Goal: Task Accomplishment & Management: Manage account settings

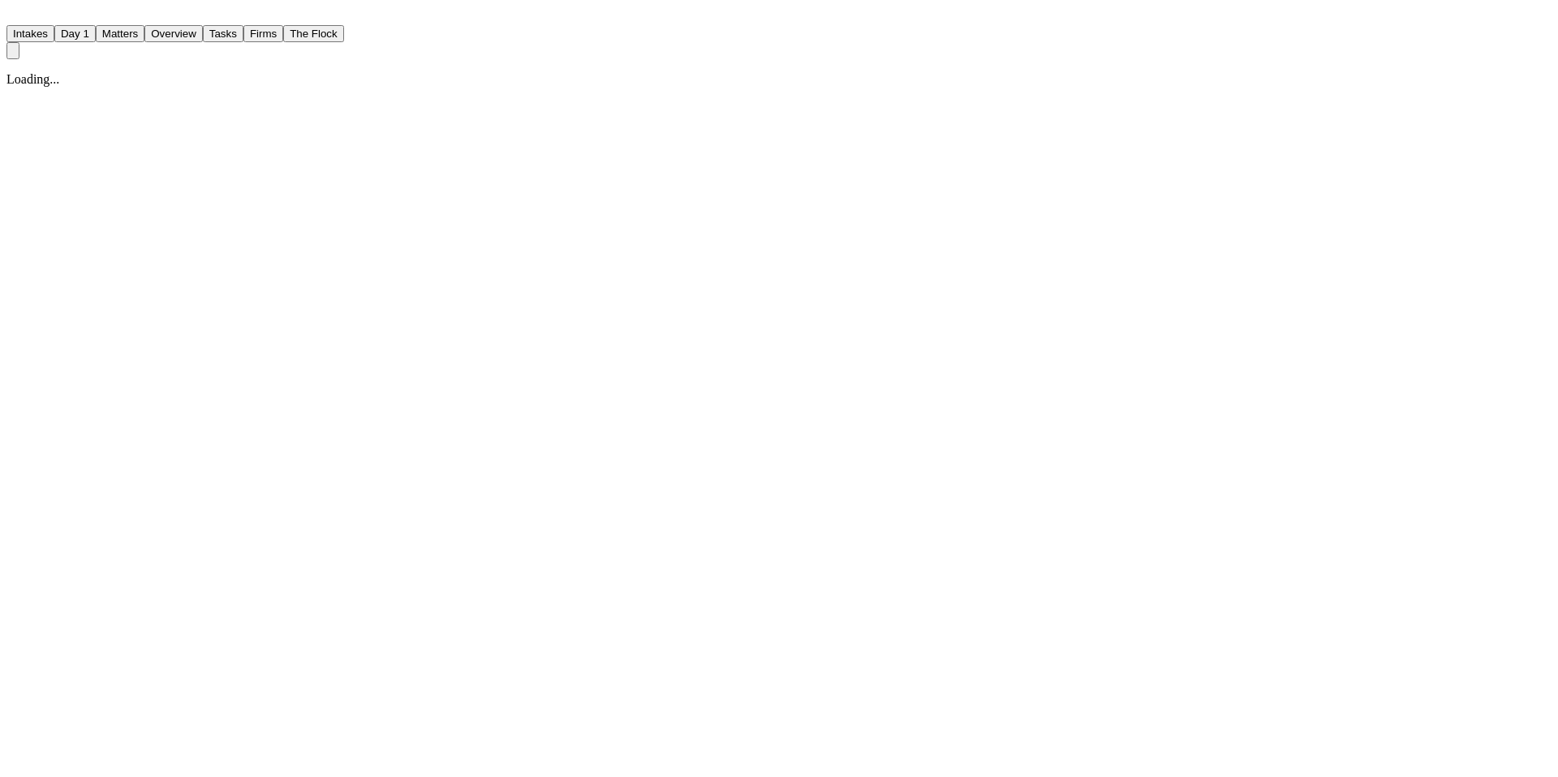
click at [243, 25] on button "Tasks" at bounding box center [223, 33] width 41 height 17
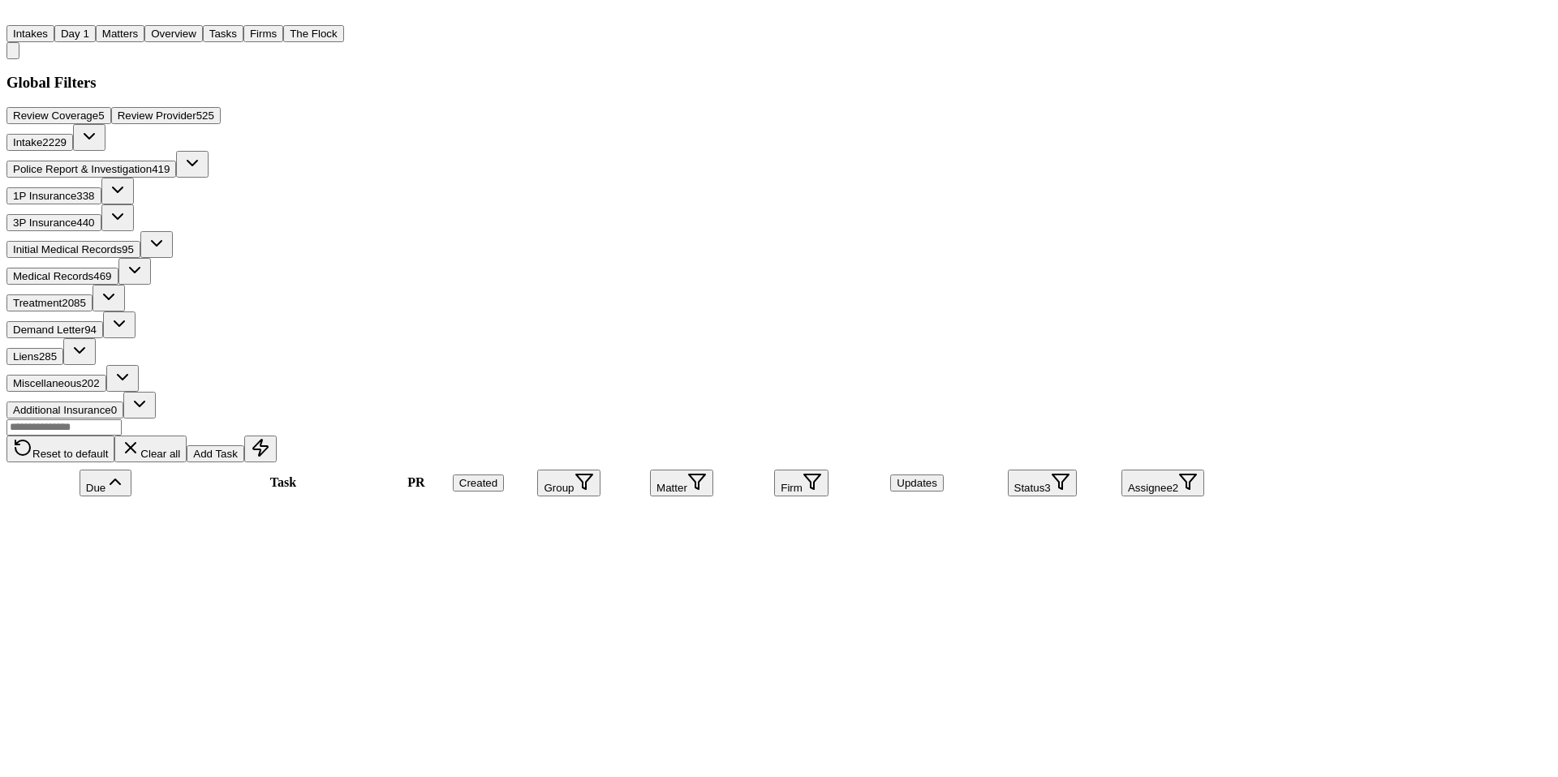
scroll to position [1373, 0]
click at [638, 419] on div "Reset to default Clear all Add Task" at bounding box center [613, 441] width 1215 height 44
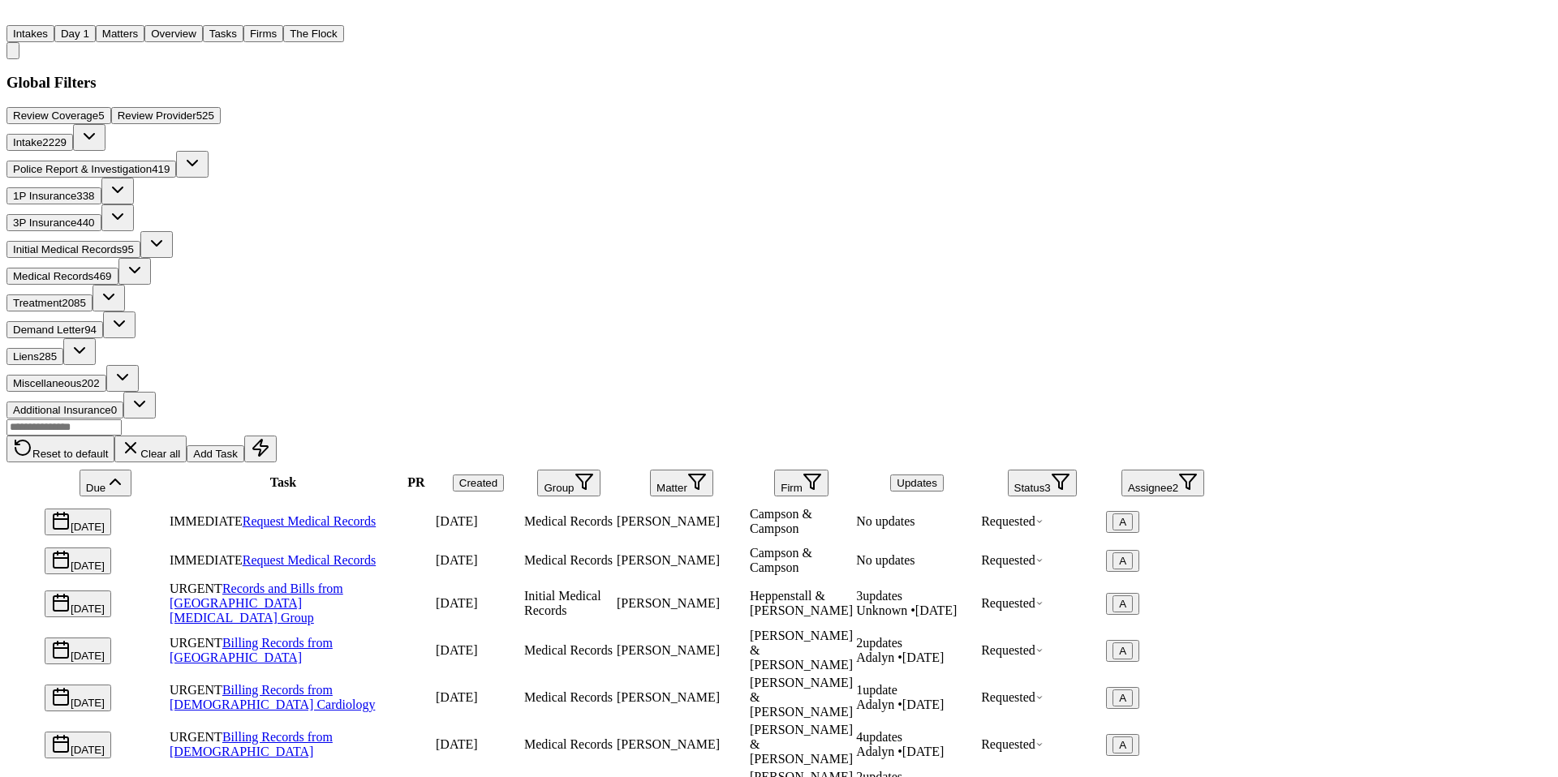
click at [243, 29] on button "Tasks" at bounding box center [223, 33] width 41 height 17
click at [203, 28] on button "Overview" at bounding box center [173, 33] width 58 height 17
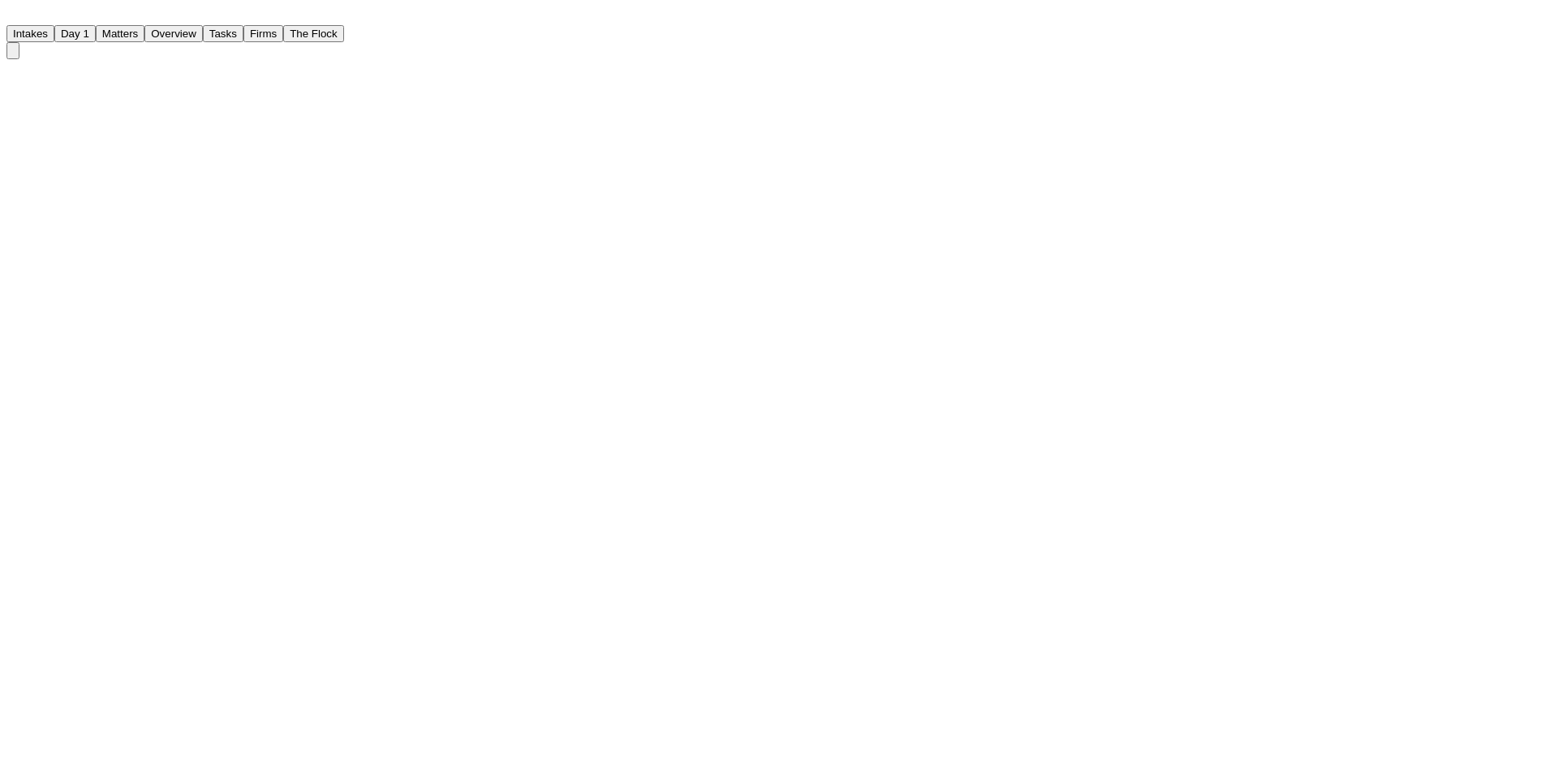
click at [243, 31] on button "Tasks" at bounding box center [223, 33] width 41 height 17
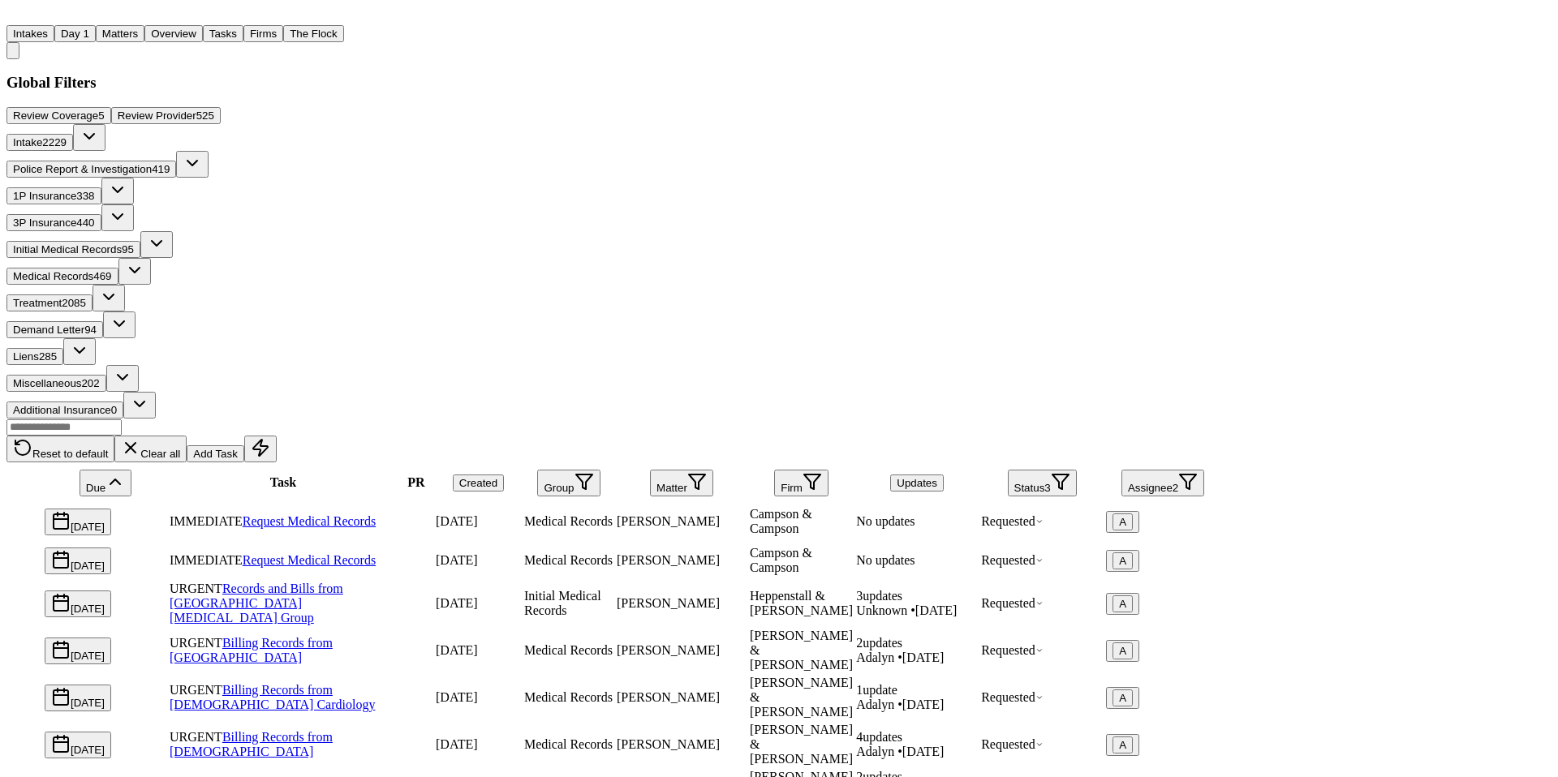
click at [122, 419] on input "text" at bounding box center [63, 427] width 115 height 16
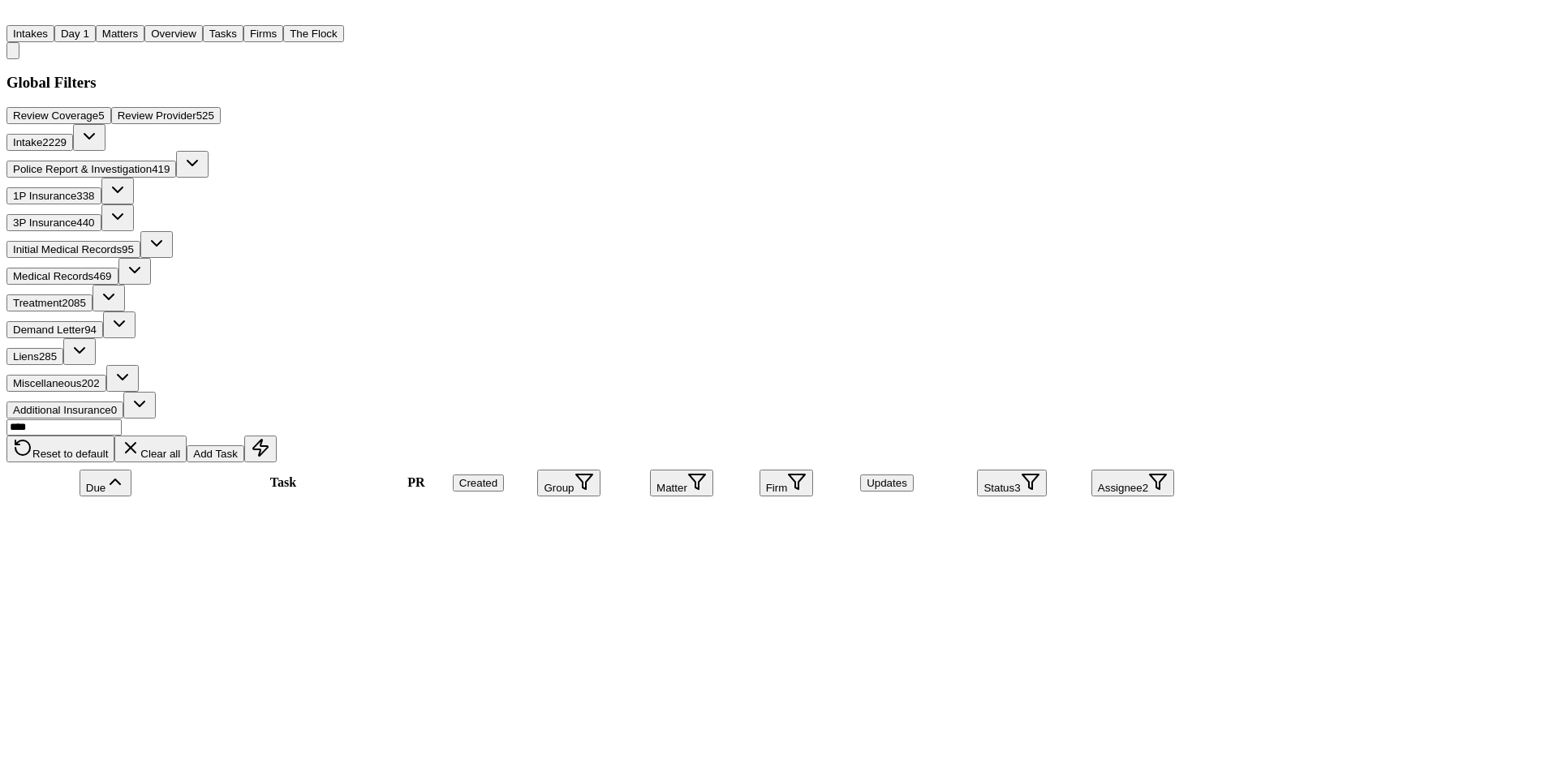
type input "****"
click at [203, 25] on button "Overview" at bounding box center [173, 33] width 58 height 17
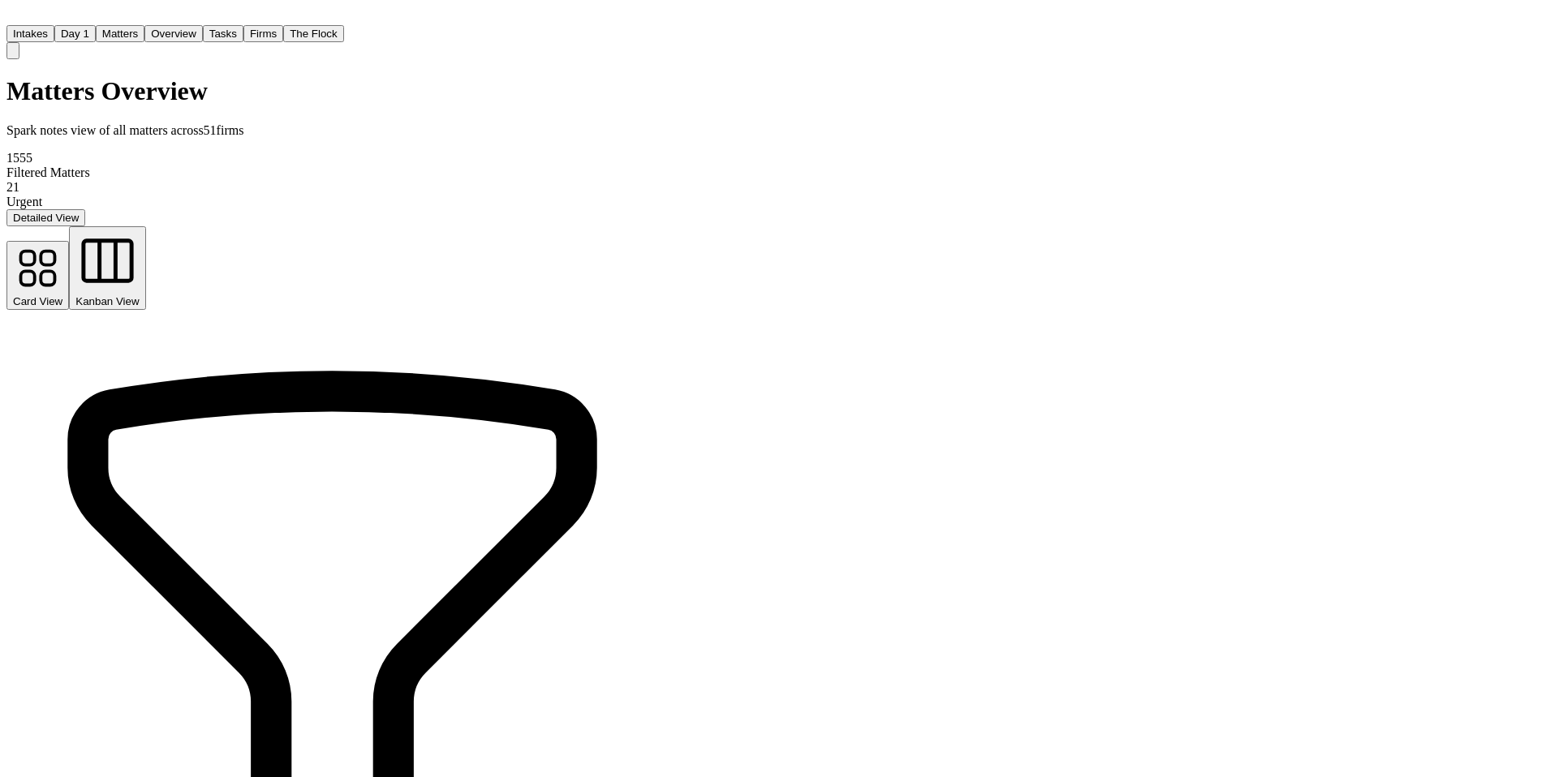
click at [243, 31] on button "Tasks" at bounding box center [223, 33] width 41 height 17
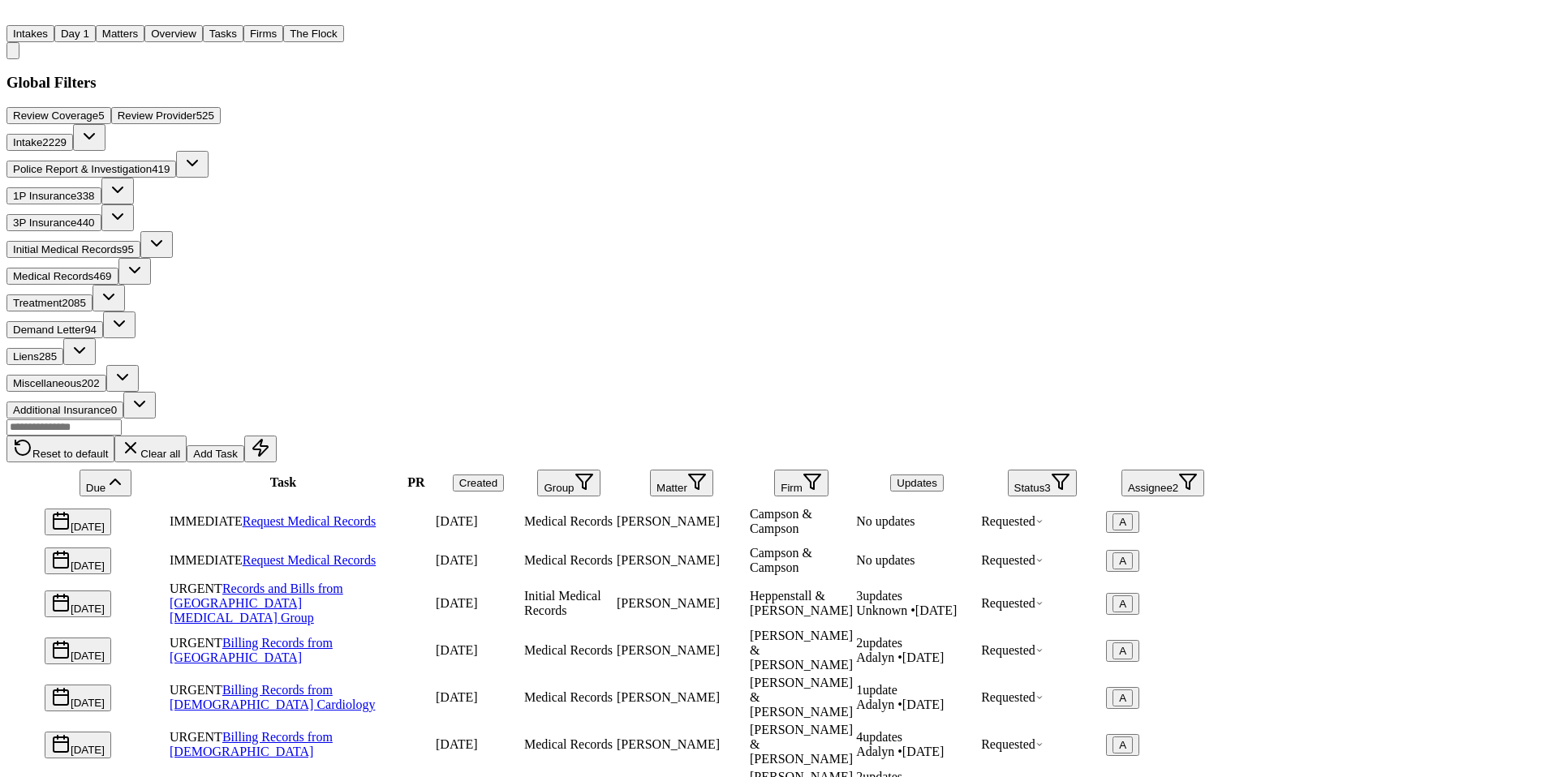
click at [828, 470] on button "Firm" at bounding box center [801, 483] width 54 height 27
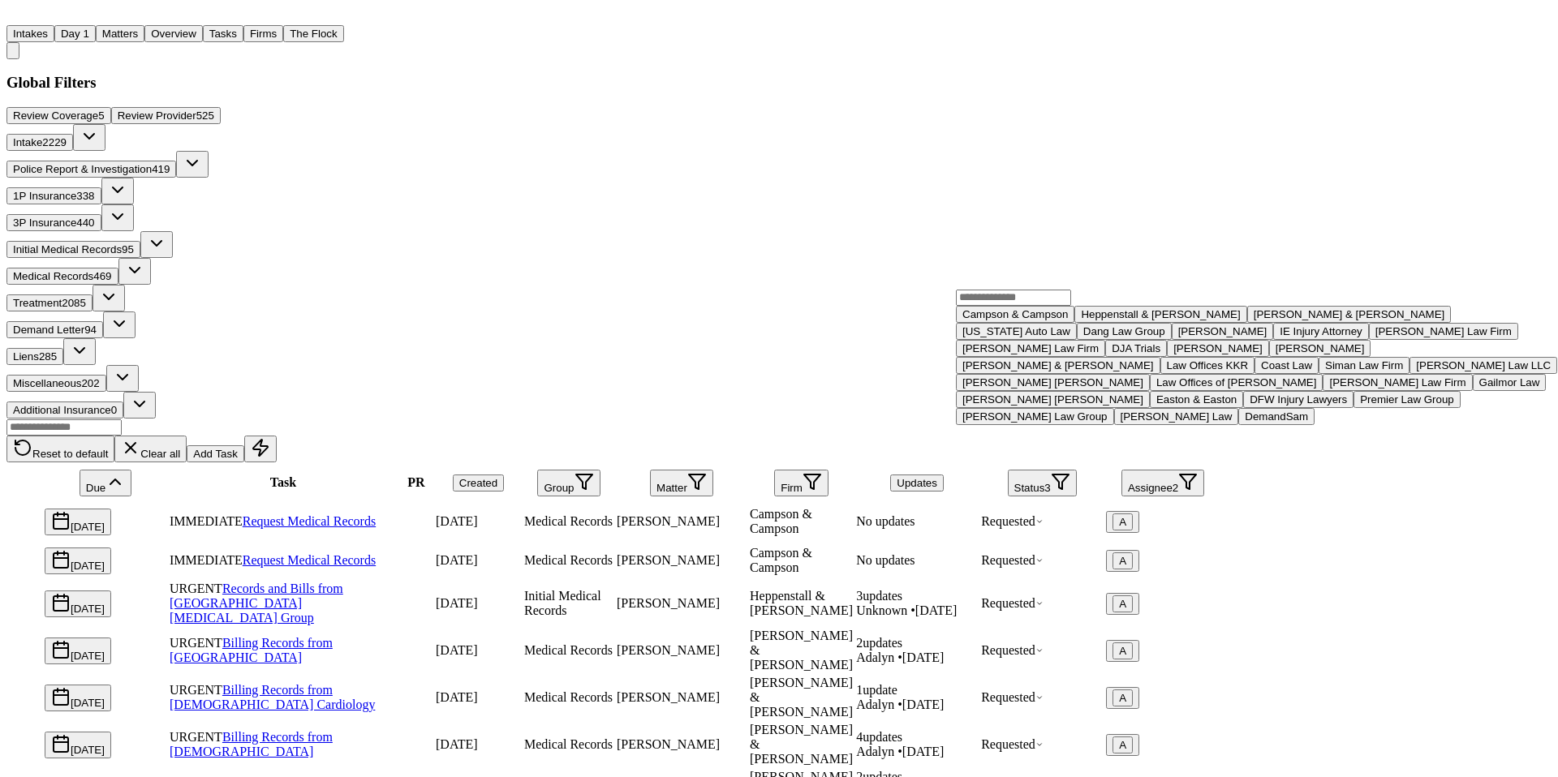
click at [1044, 306] on input "text" at bounding box center [1013, 298] width 115 height 16
type input "*"
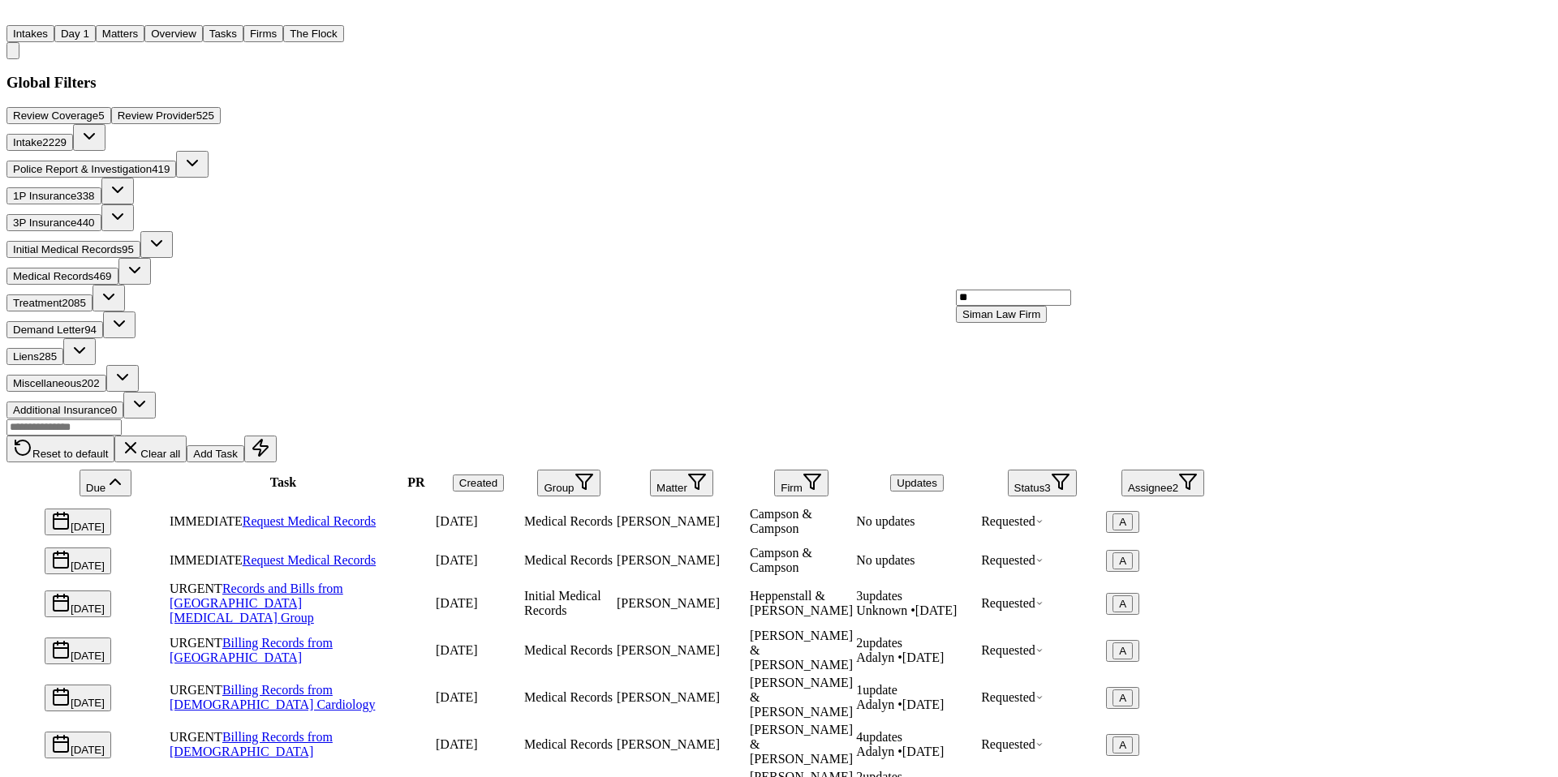
type input "*"
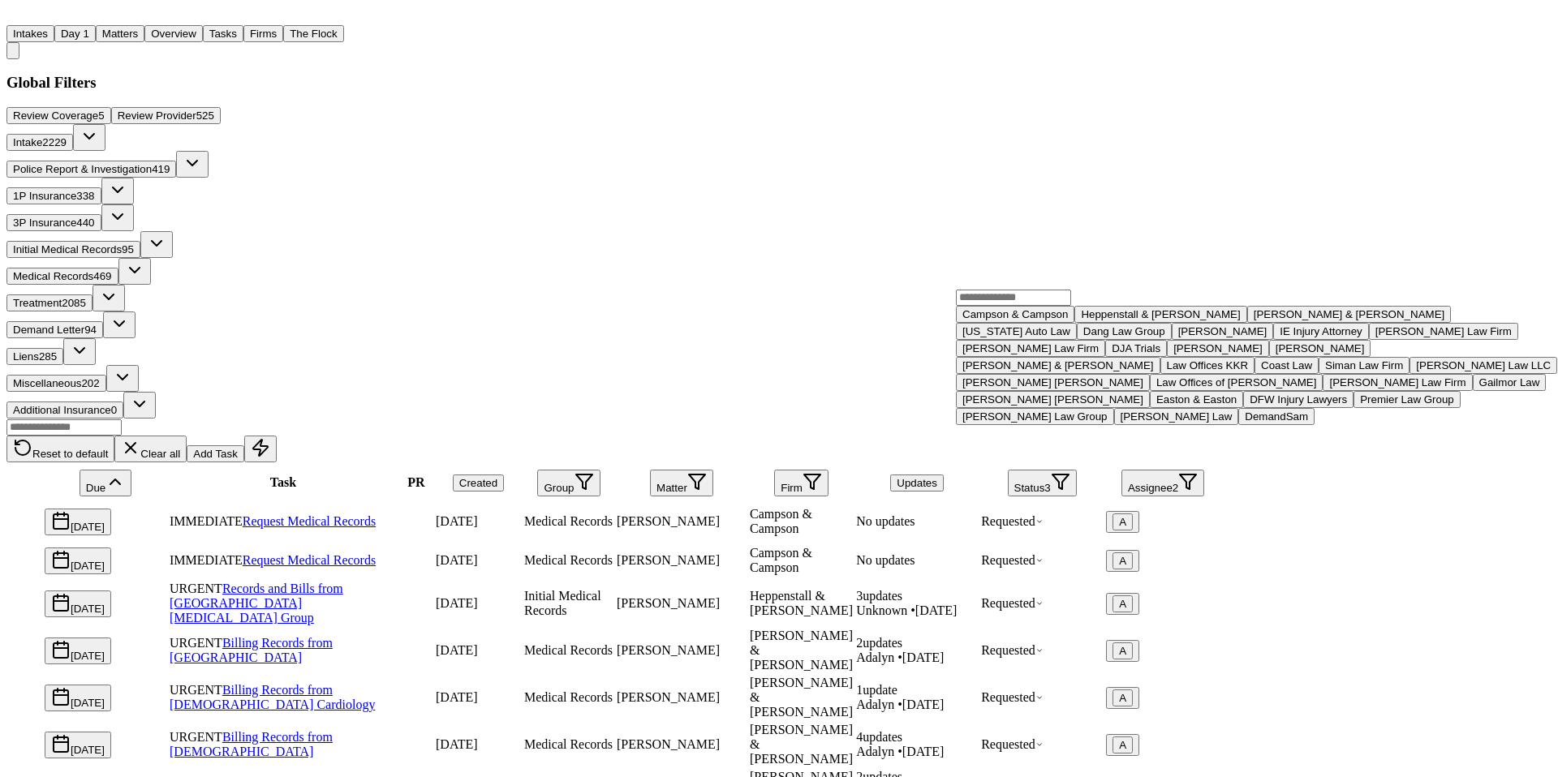
click at [1074, 419] on div "Reset to default Clear all Add Task Due Task PR Created Group Matter Firm Updat…" at bounding box center [613, 740] width 1215 height 643
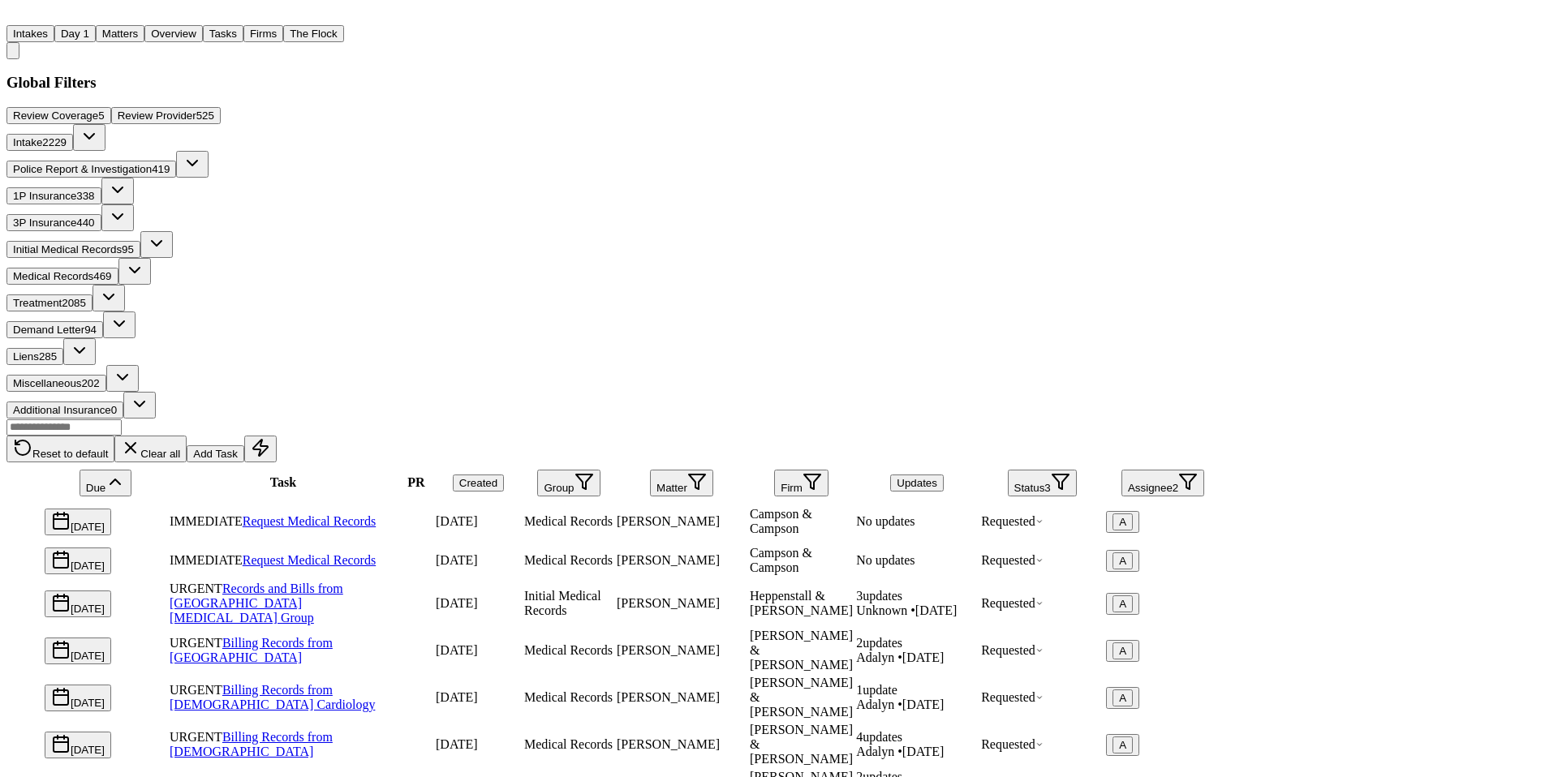
click at [1077, 470] on button "Status 3" at bounding box center [1042, 483] width 69 height 27
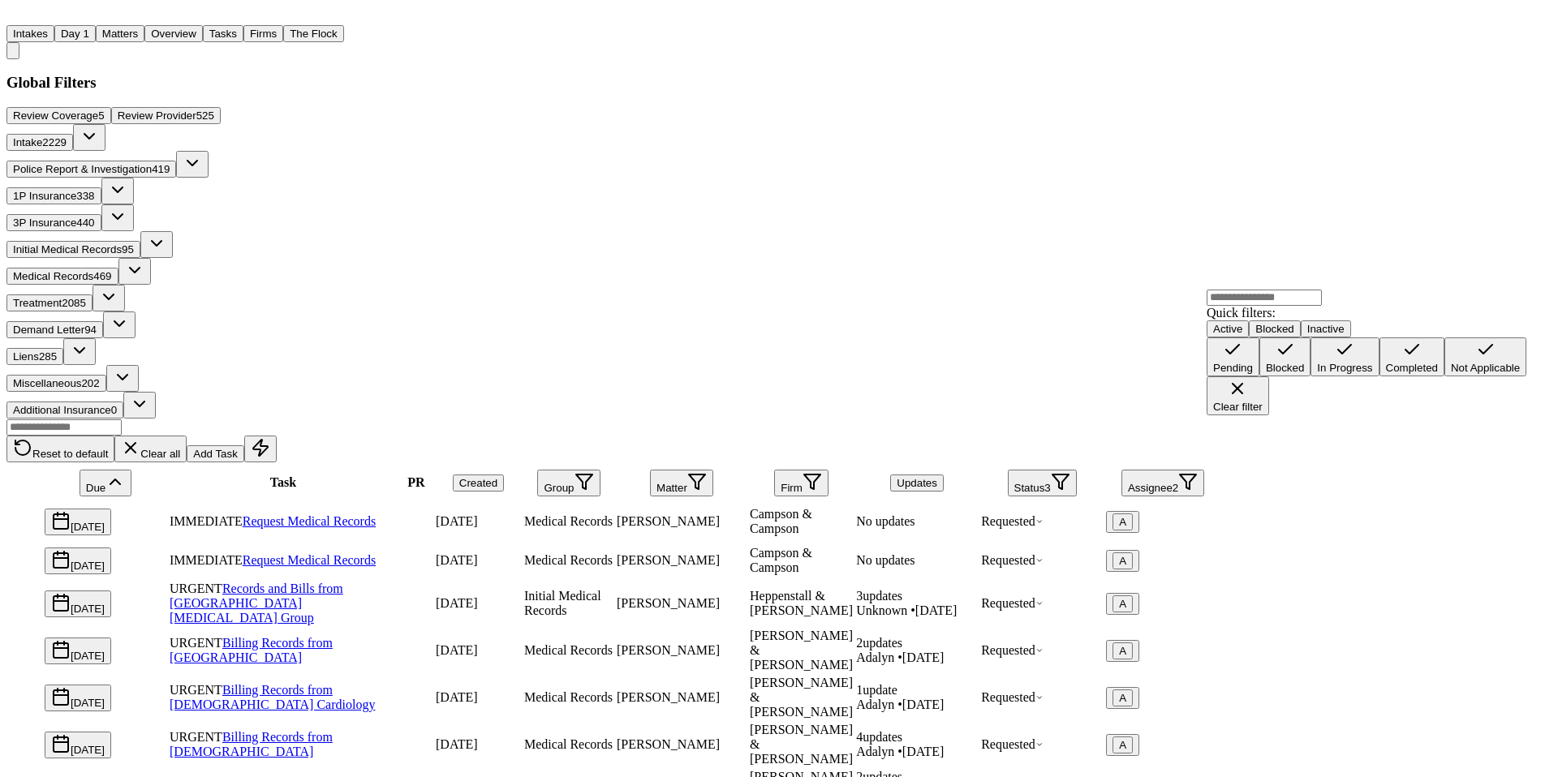
click at [1270, 374] on div "Blocked" at bounding box center [1285, 368] width 38 height 12
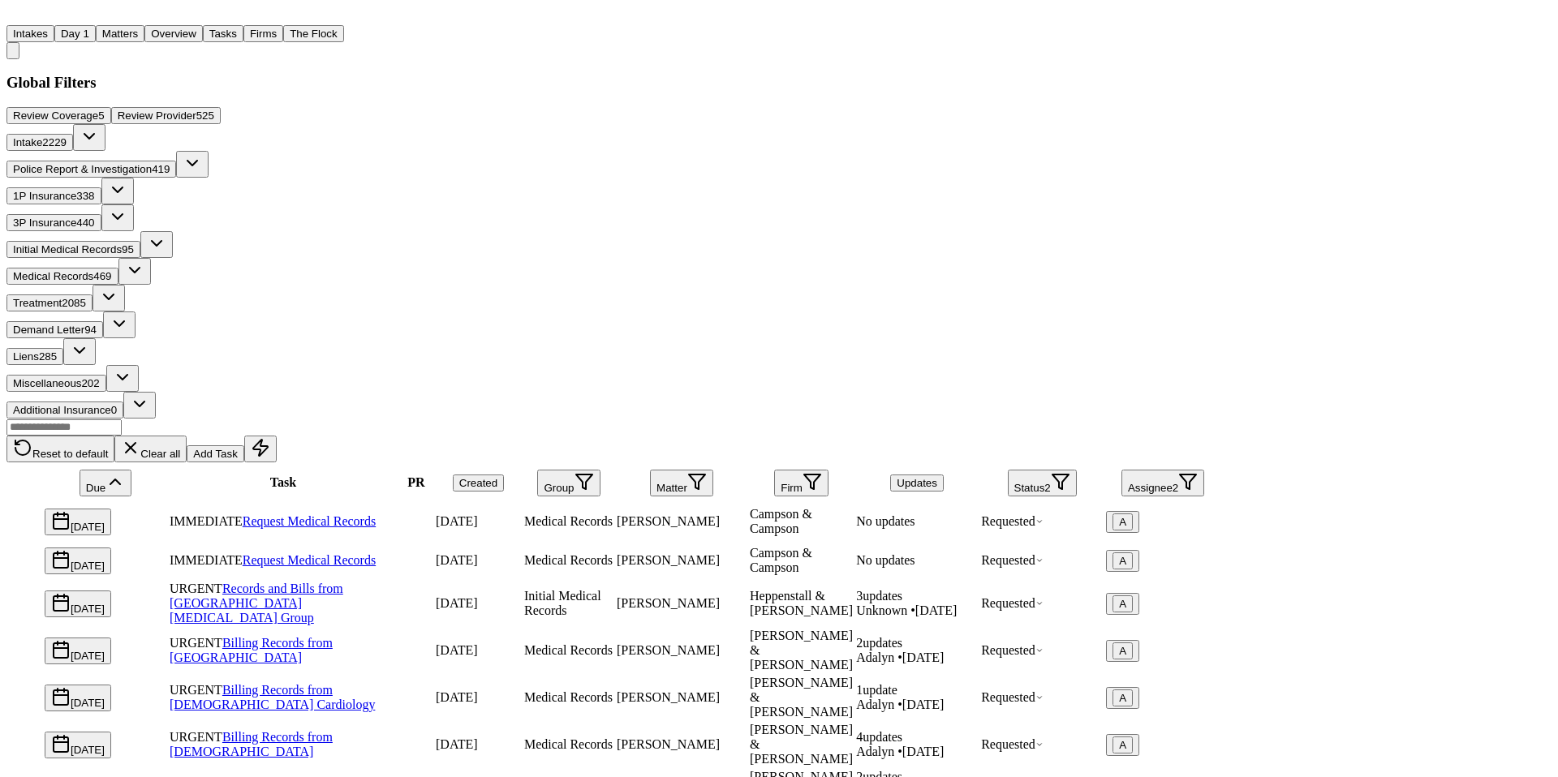
click at [1077, 470] on button "Status 2" at bounding box center [1042, 483] width 69 height 27
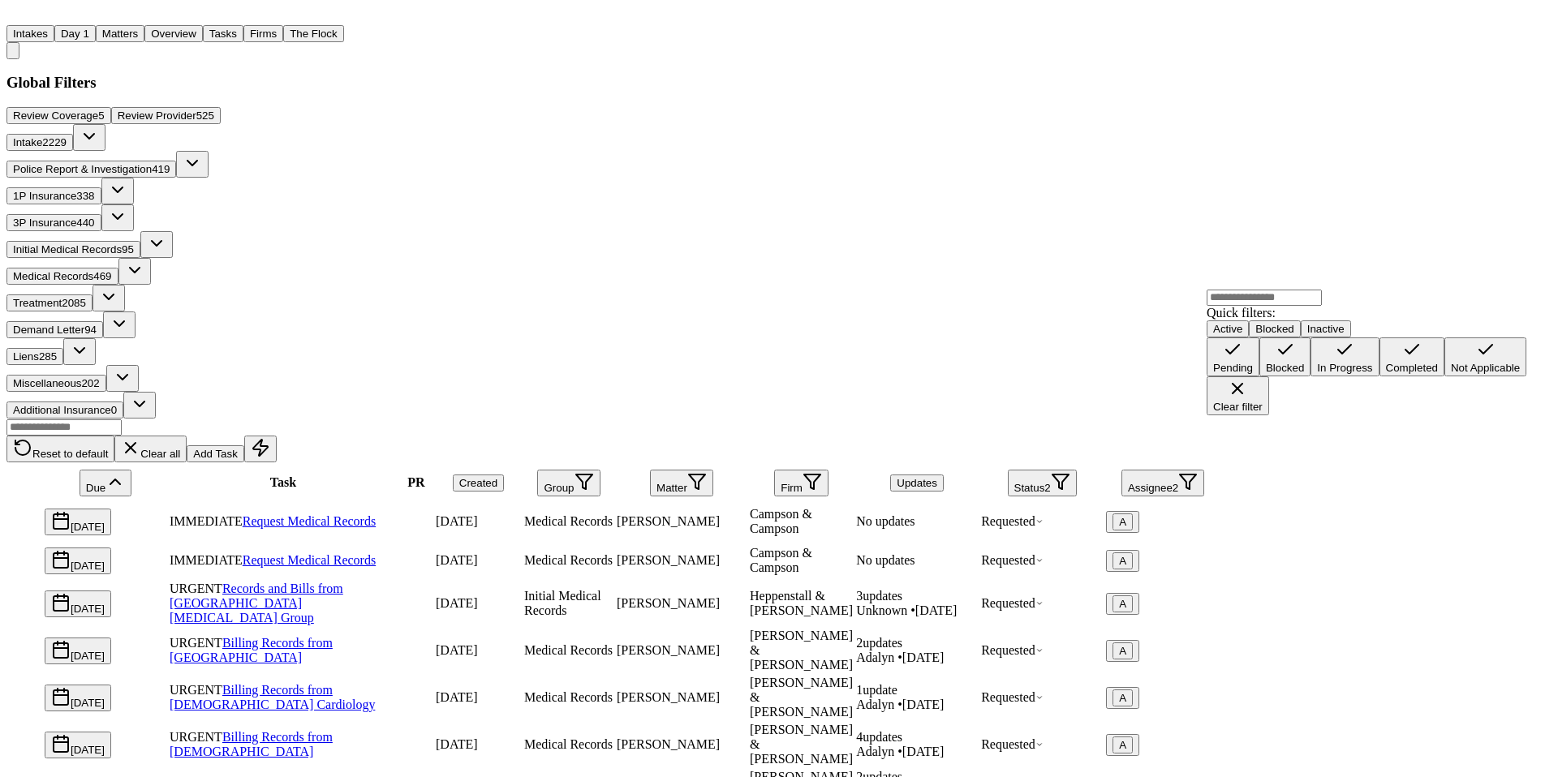
click at [1317, 374] on div "In Progress" at bounding box center [1344, 368] width 55 height 12
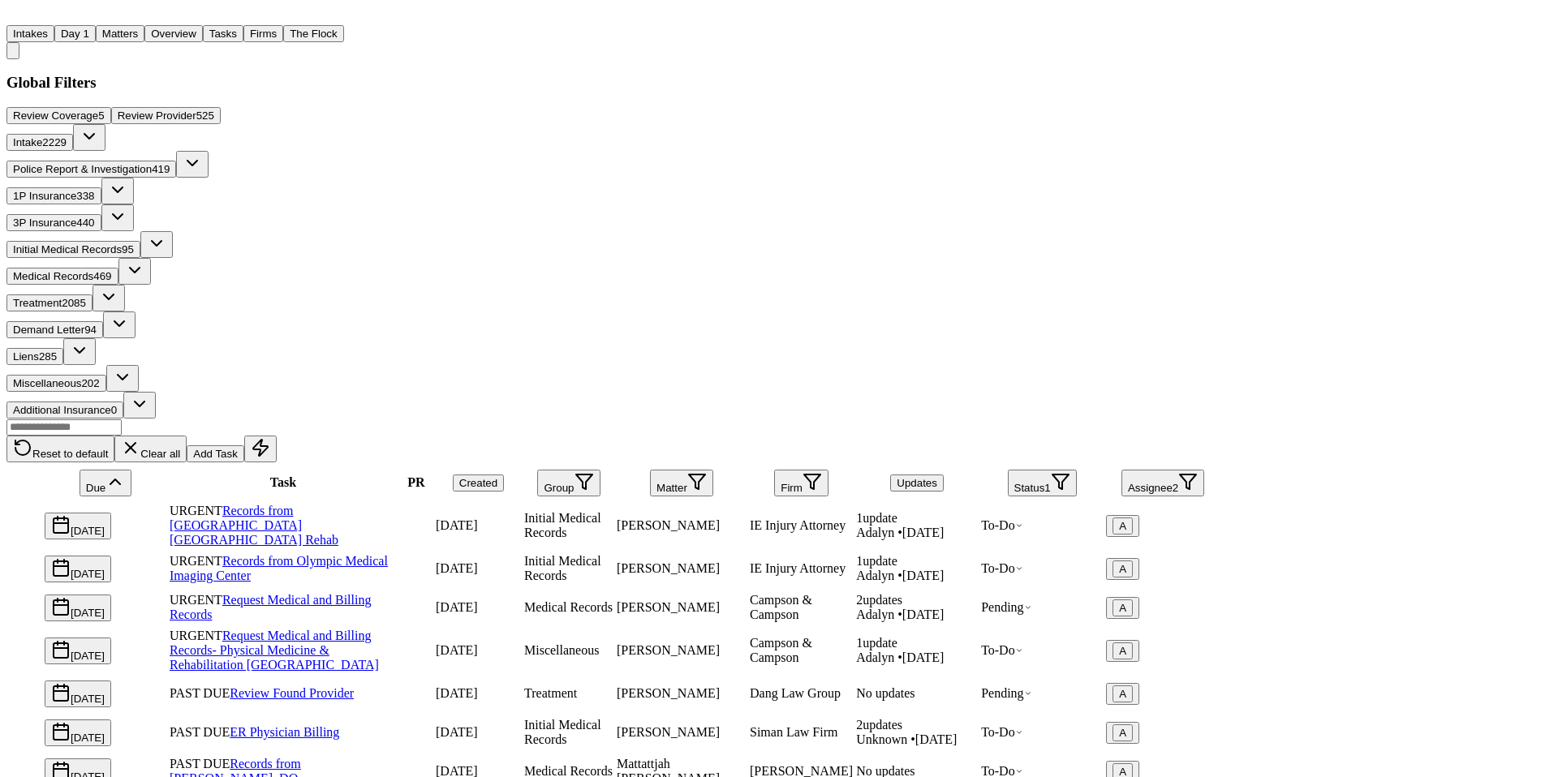
scroll to position [731, 0]
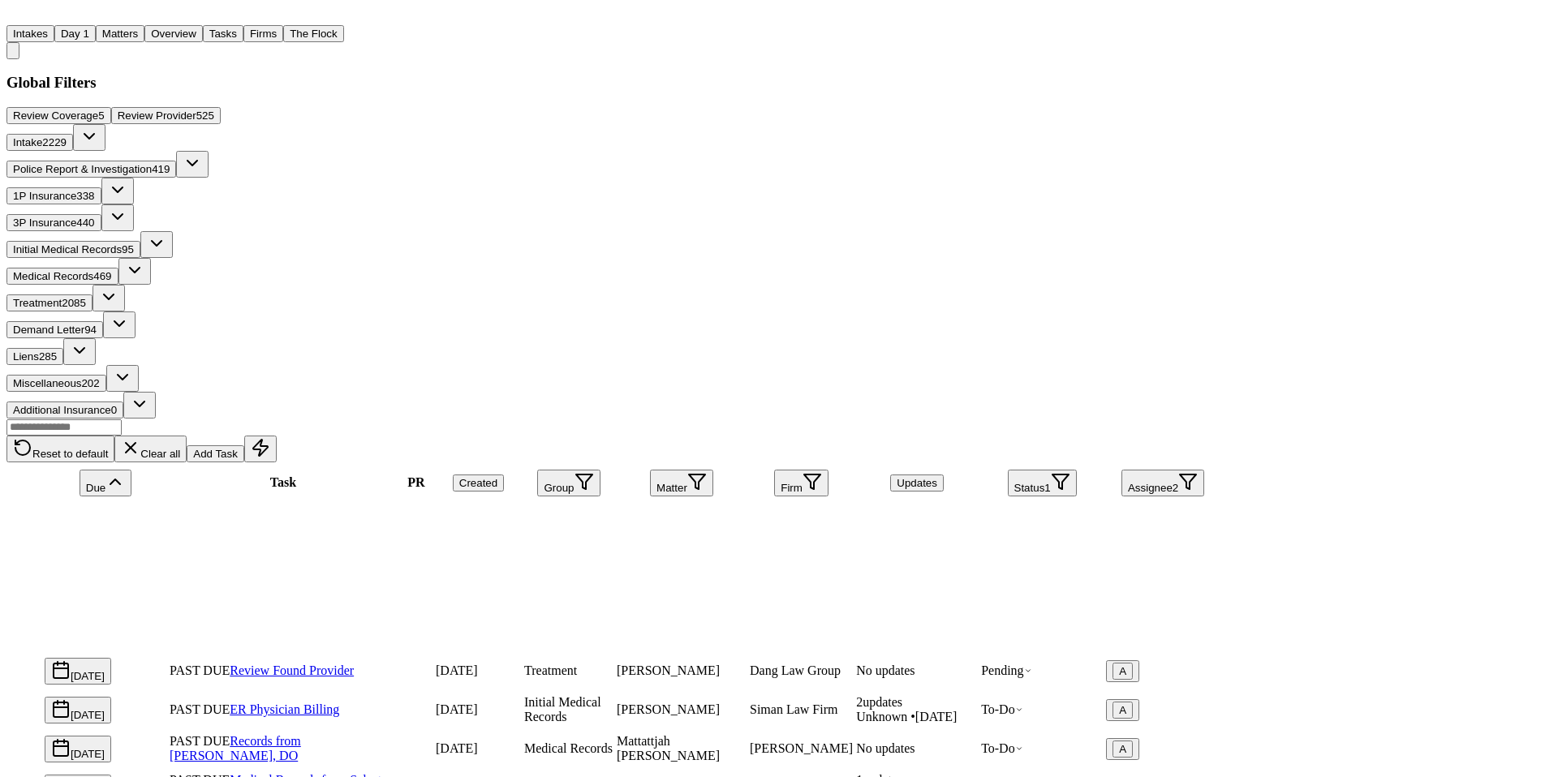
scroll to position [882, 0]
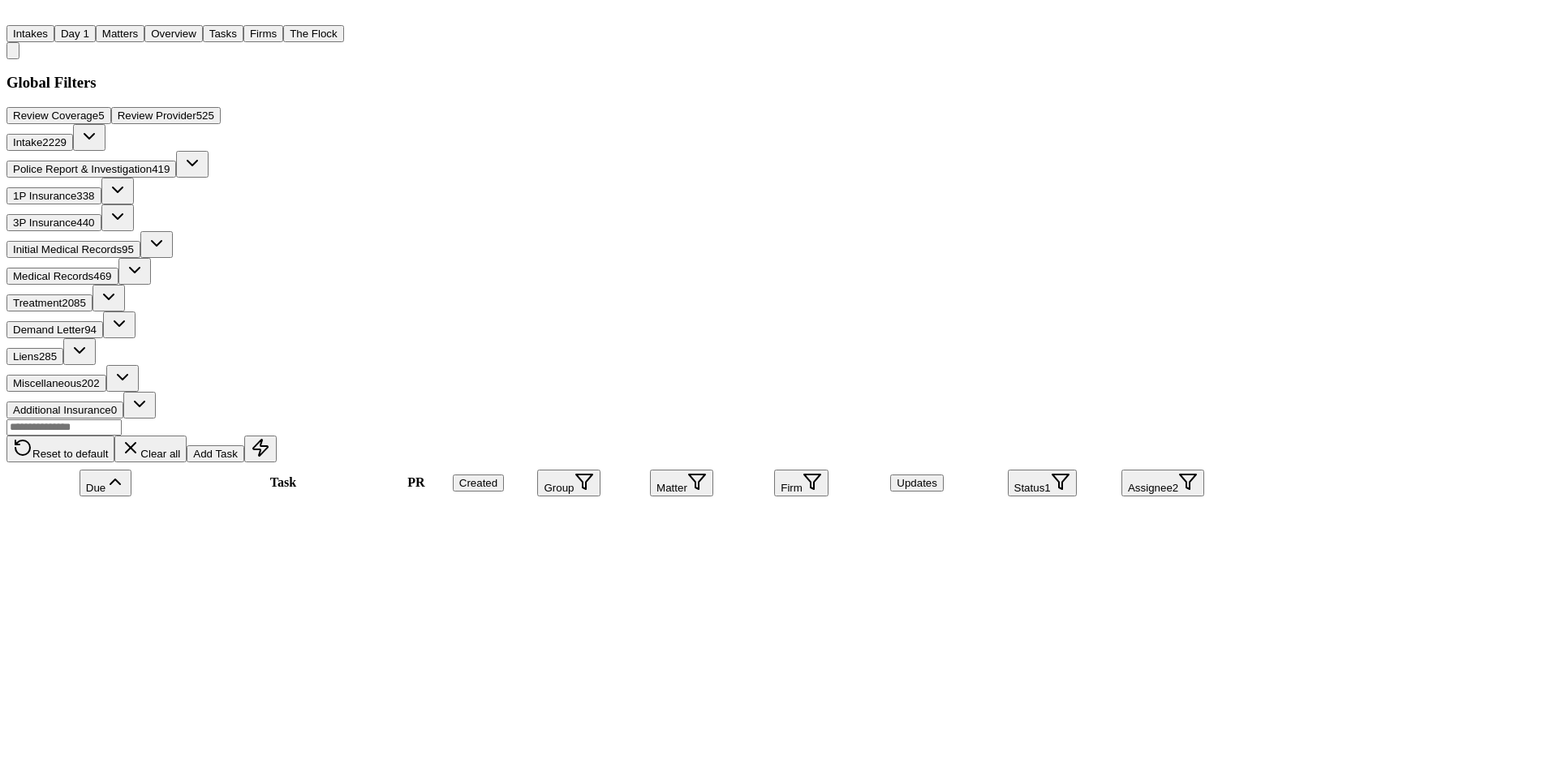
scroll to position [1631, 0]
click at [637, 419] on div "Reset to default Clear all Add Task" at bounding box center [613, 441] width 1215 height 44
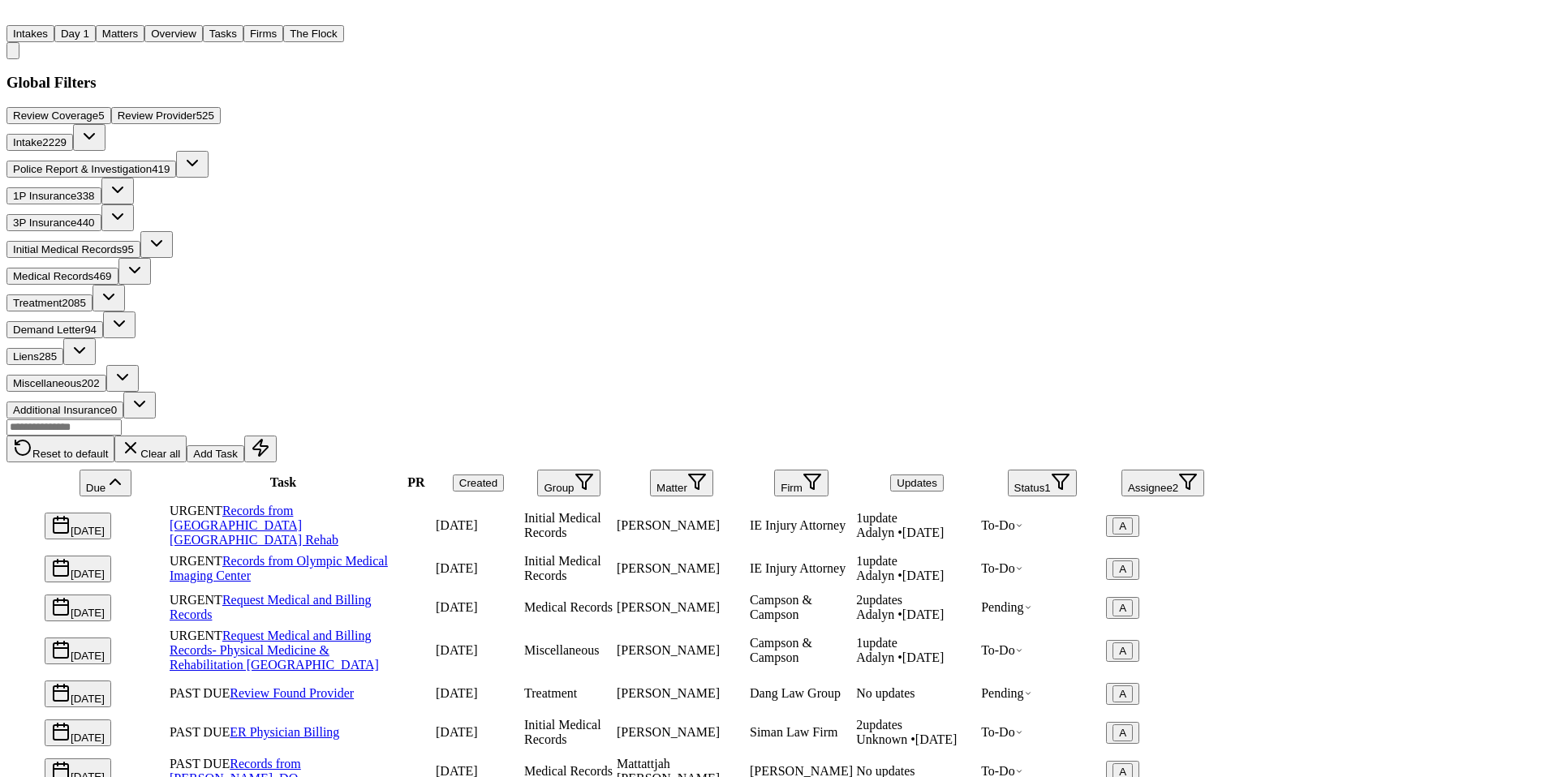
click at [1077, 470] on button "Status 1" at bounding box center [1042, 483] width 69 height 27
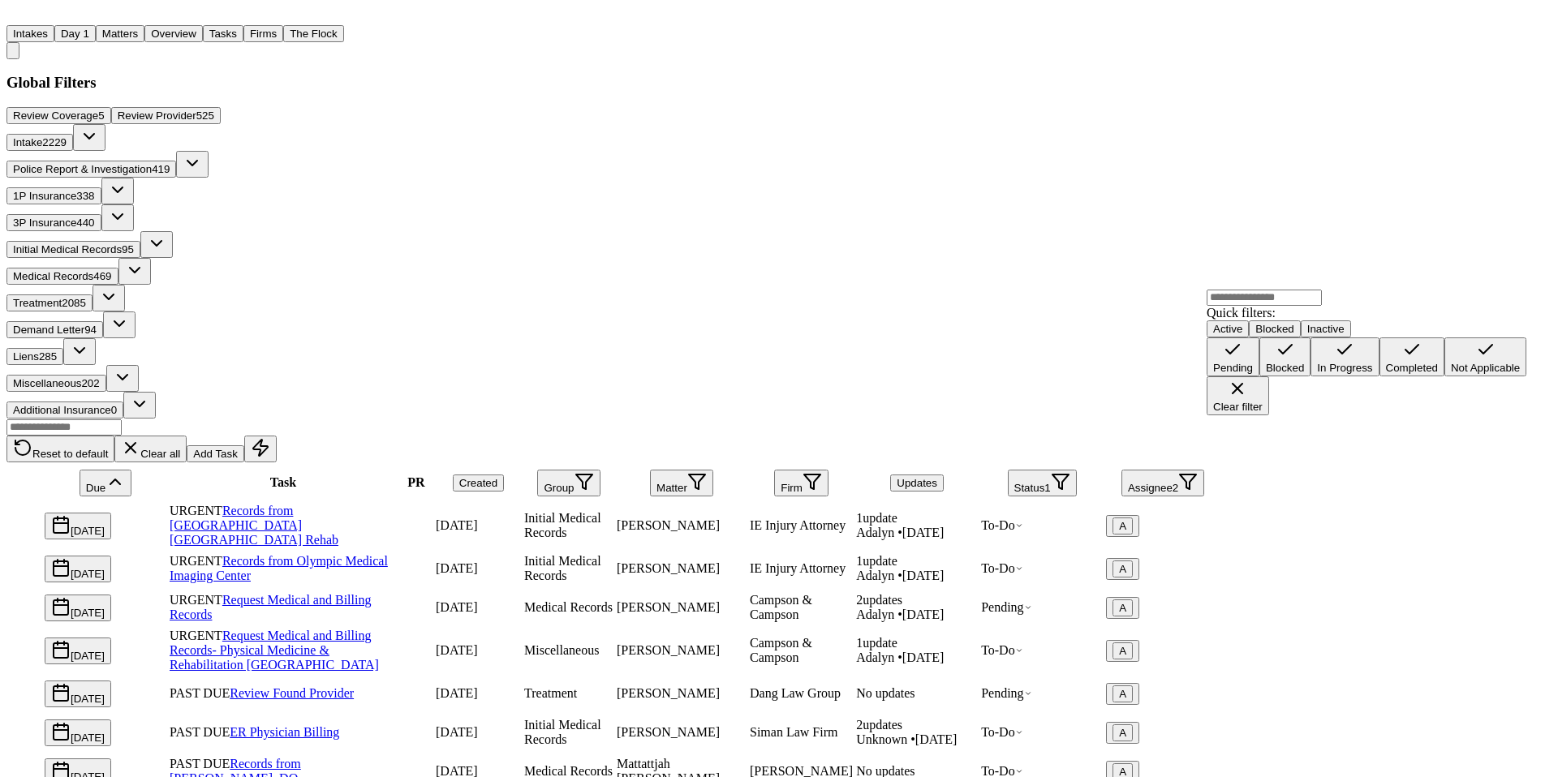
click at [1317, 374] on div "In Progress" at bounding box center [1344, 368] width 55 height 12
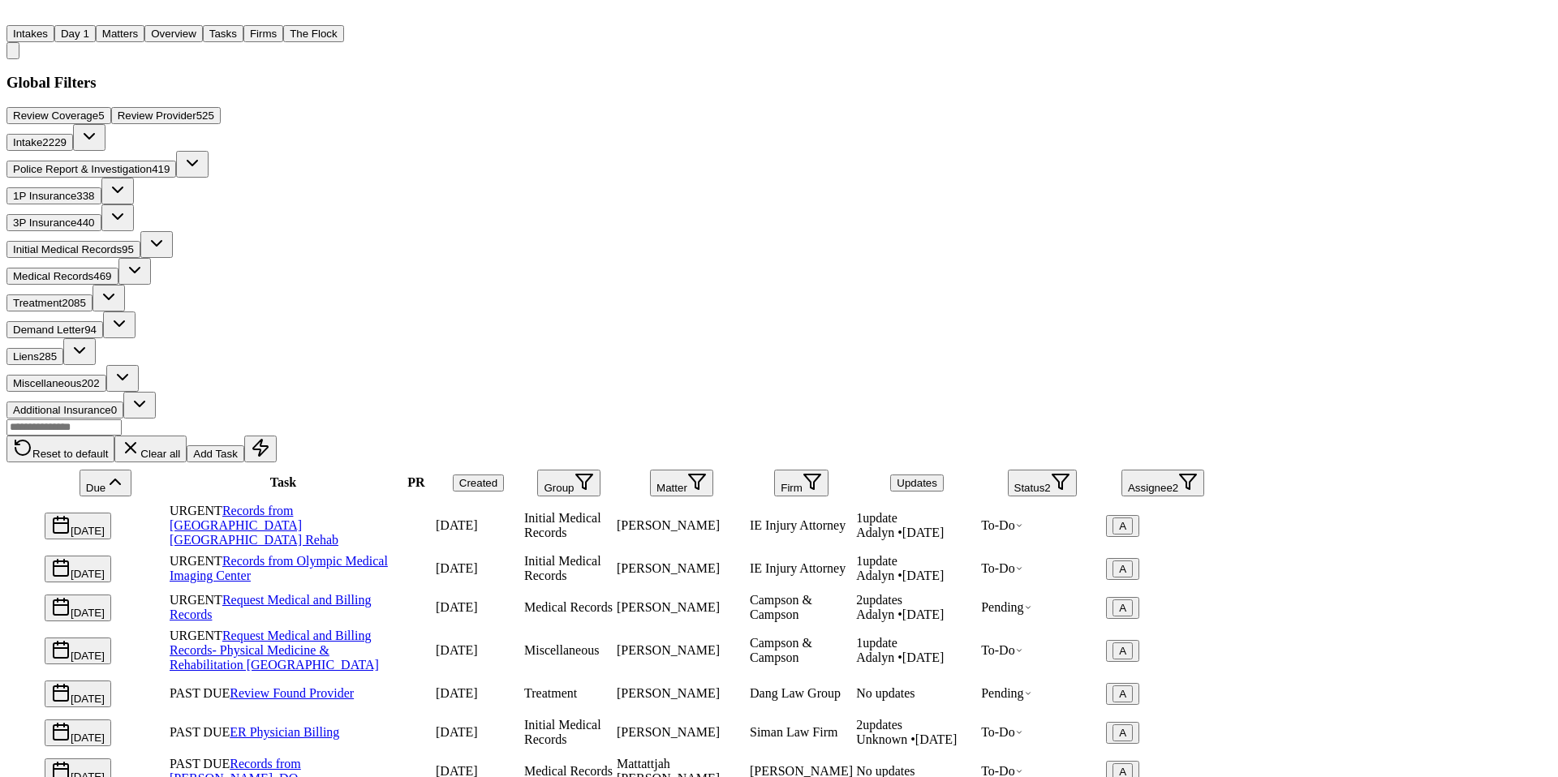
click at [1077, 470] on button "Status 2" at bounding box center [1042, 483] width 69 height 27
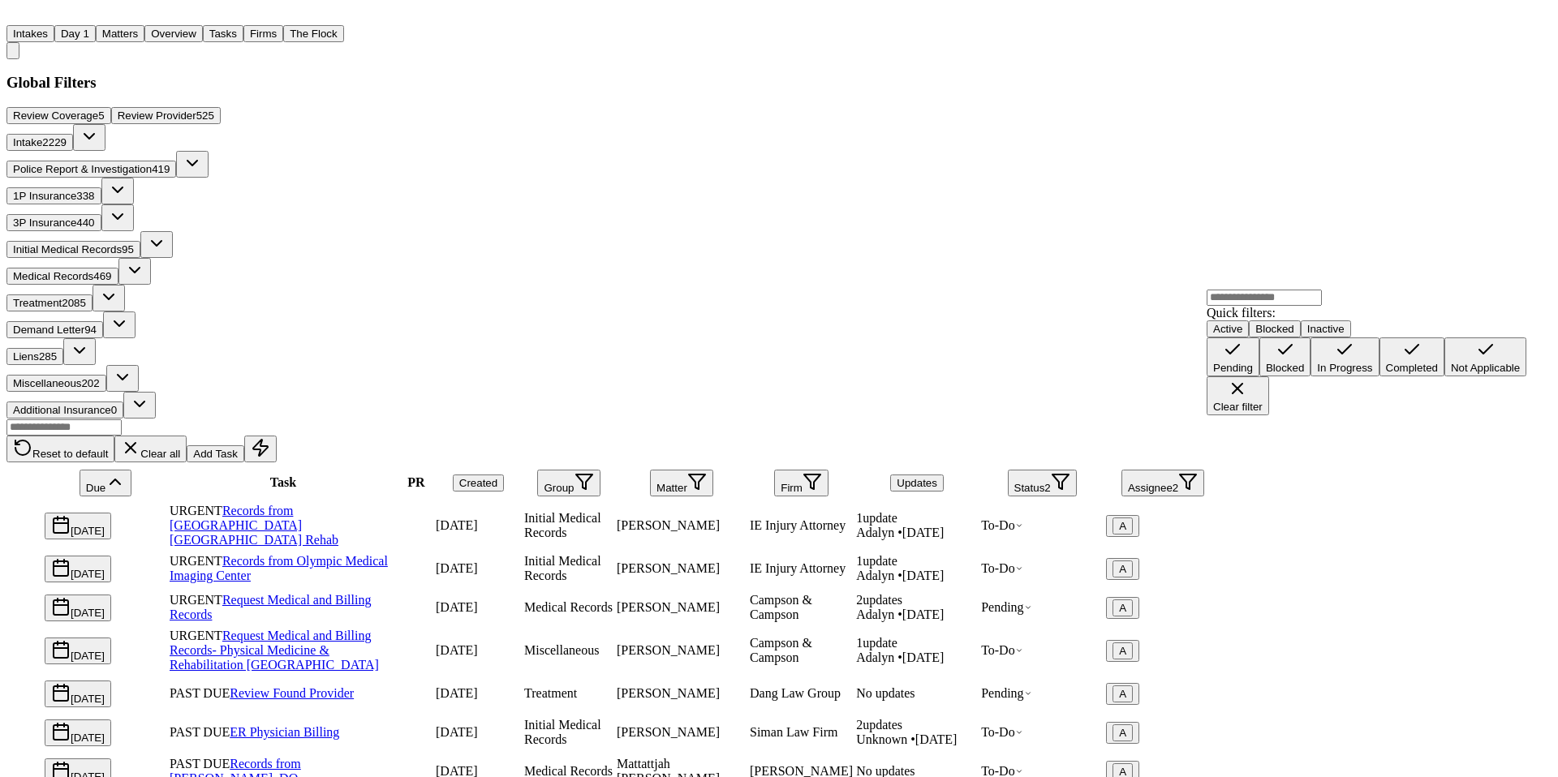
click at [1253, 374] on div "Pending" at bounding box center [1233, 368] width 40 height 12
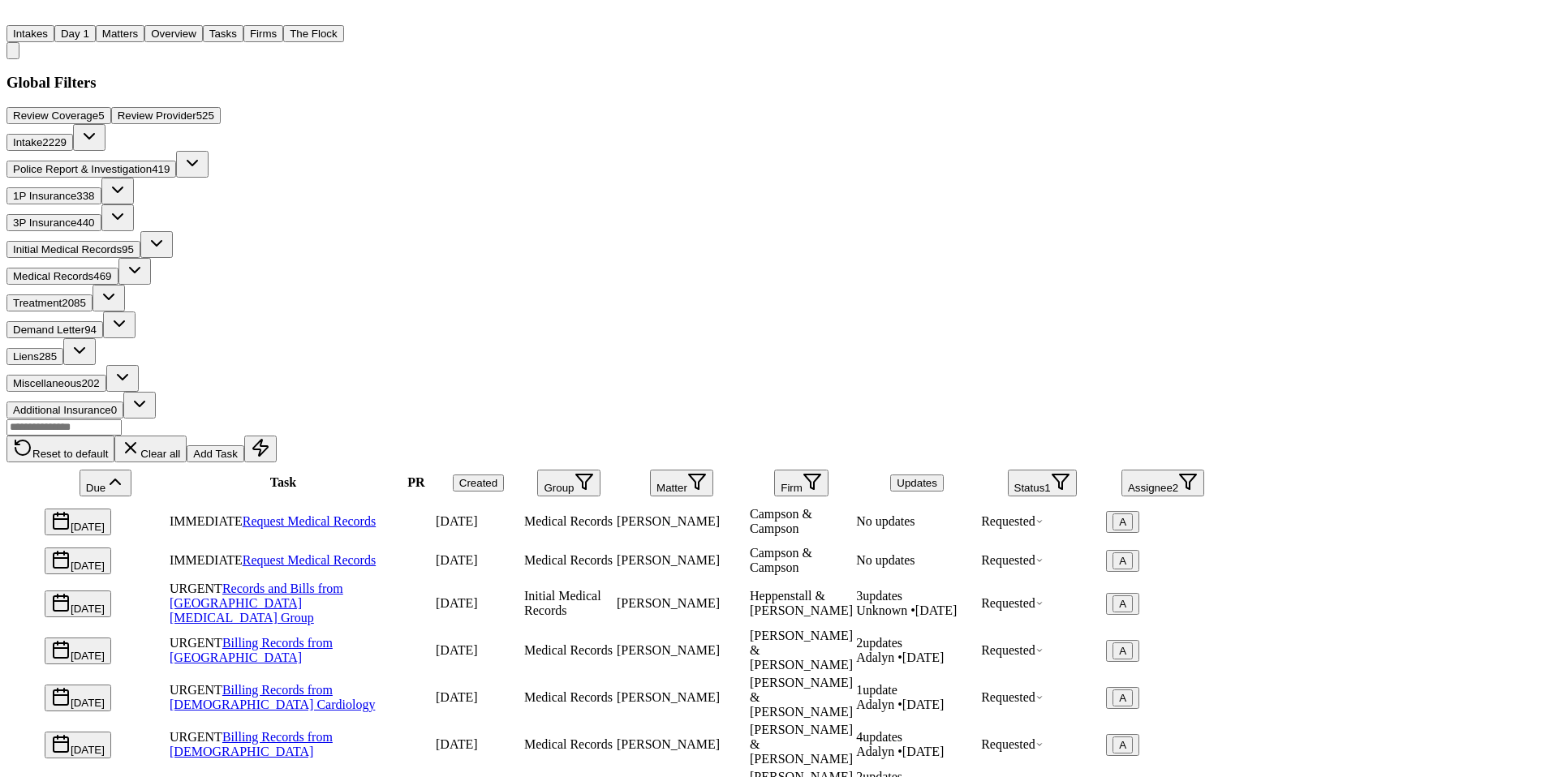
click at [203, 25] on button "Overview" at bounding box center [173, 33] width 58 height 17
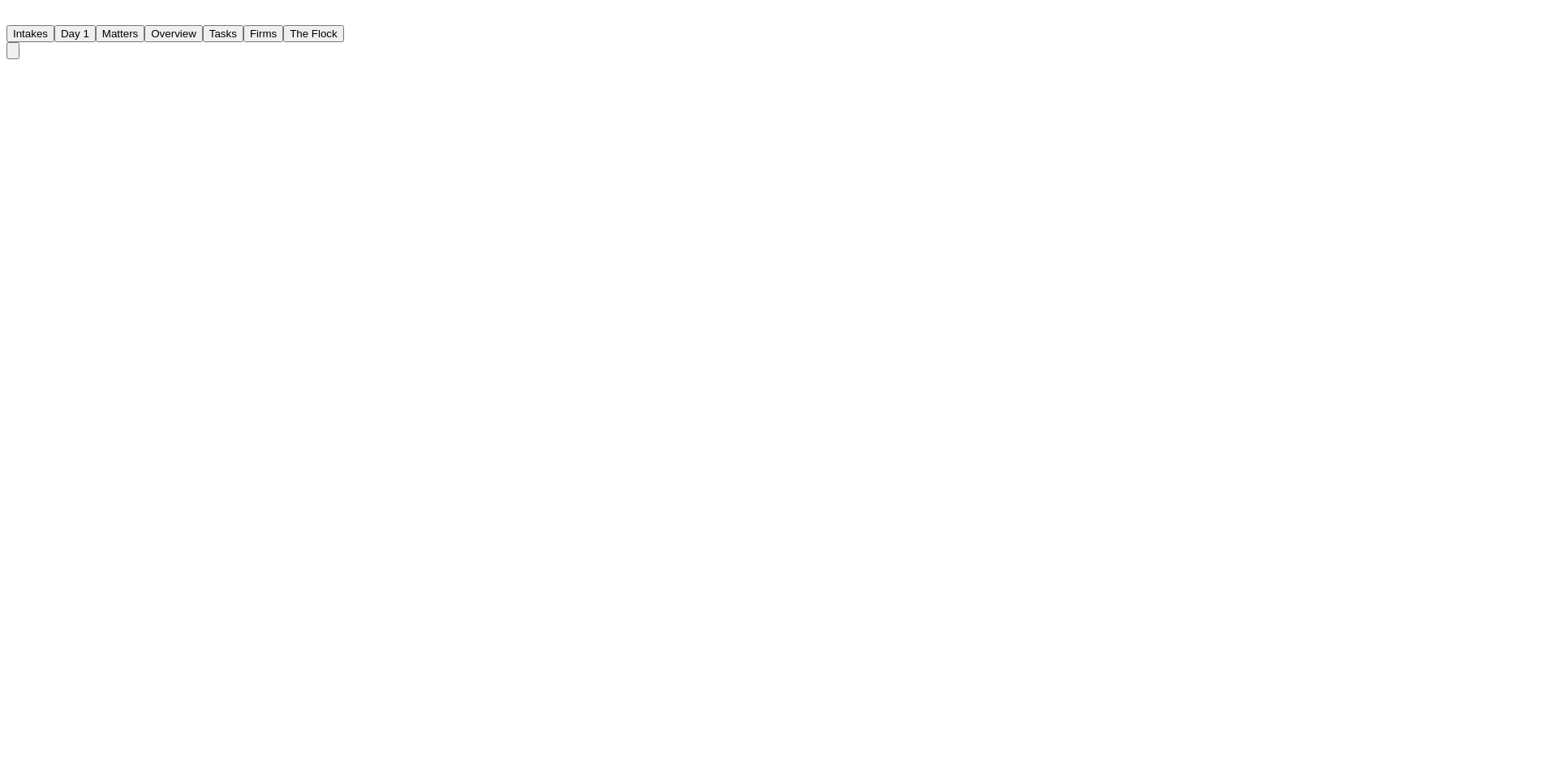
click at [144, 25] on button "Matters" at bounding box center [120, 33] width 49 height 17
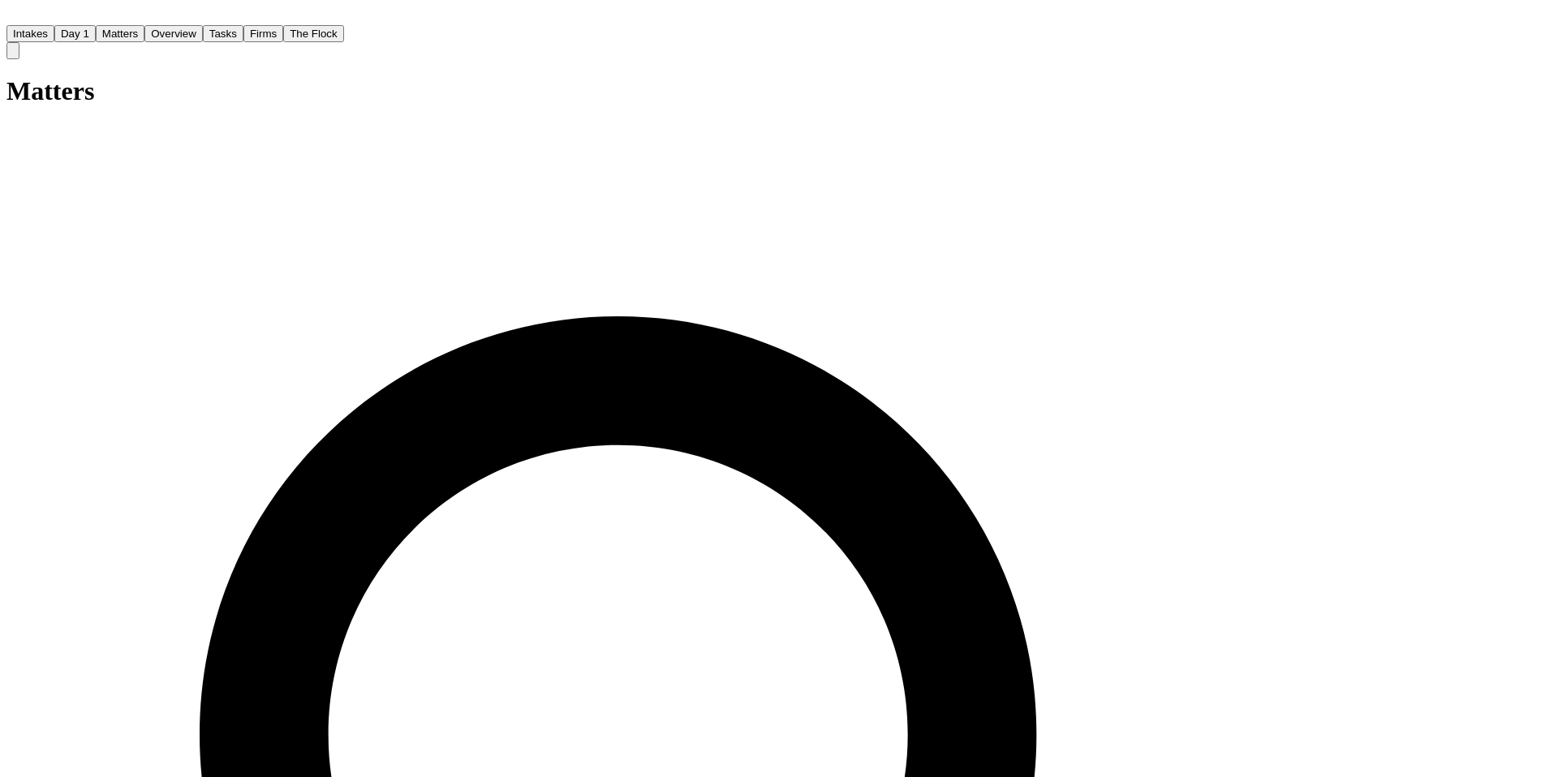
click at [144, 33] on button "Matters" at bounding box center [120, 33] width 49 height 17
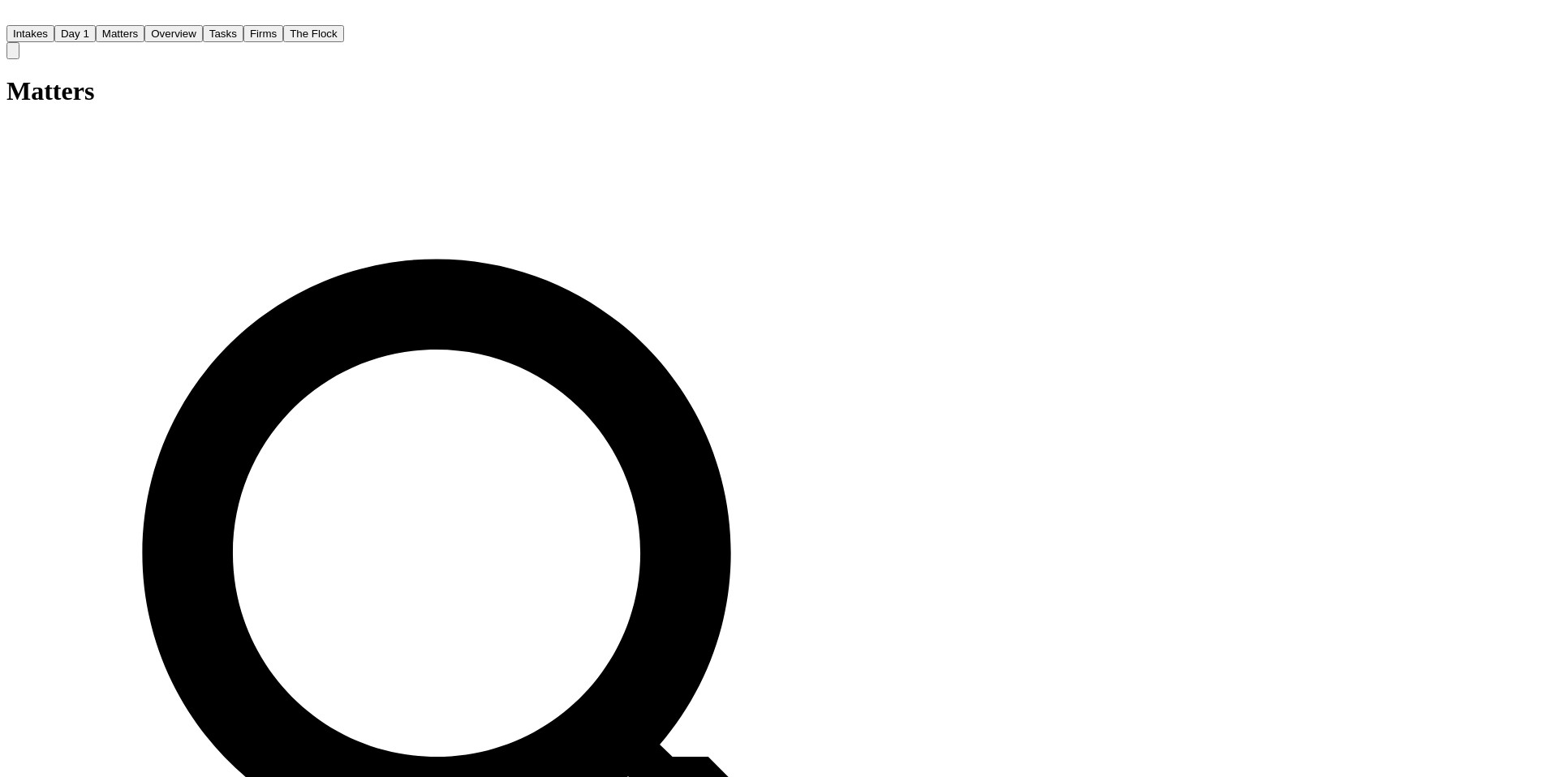
type input "**********"
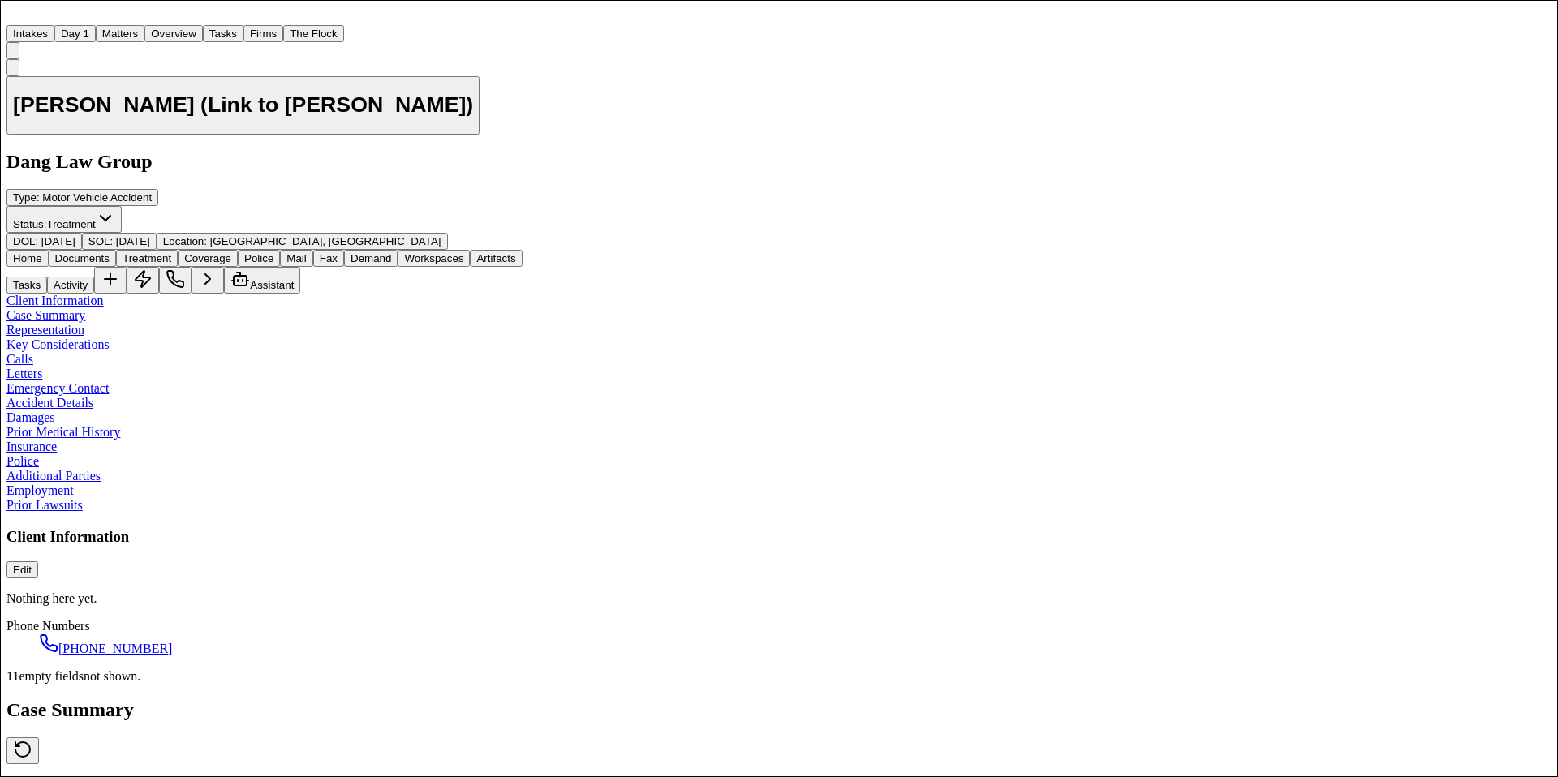
scroll to position [950, 0]
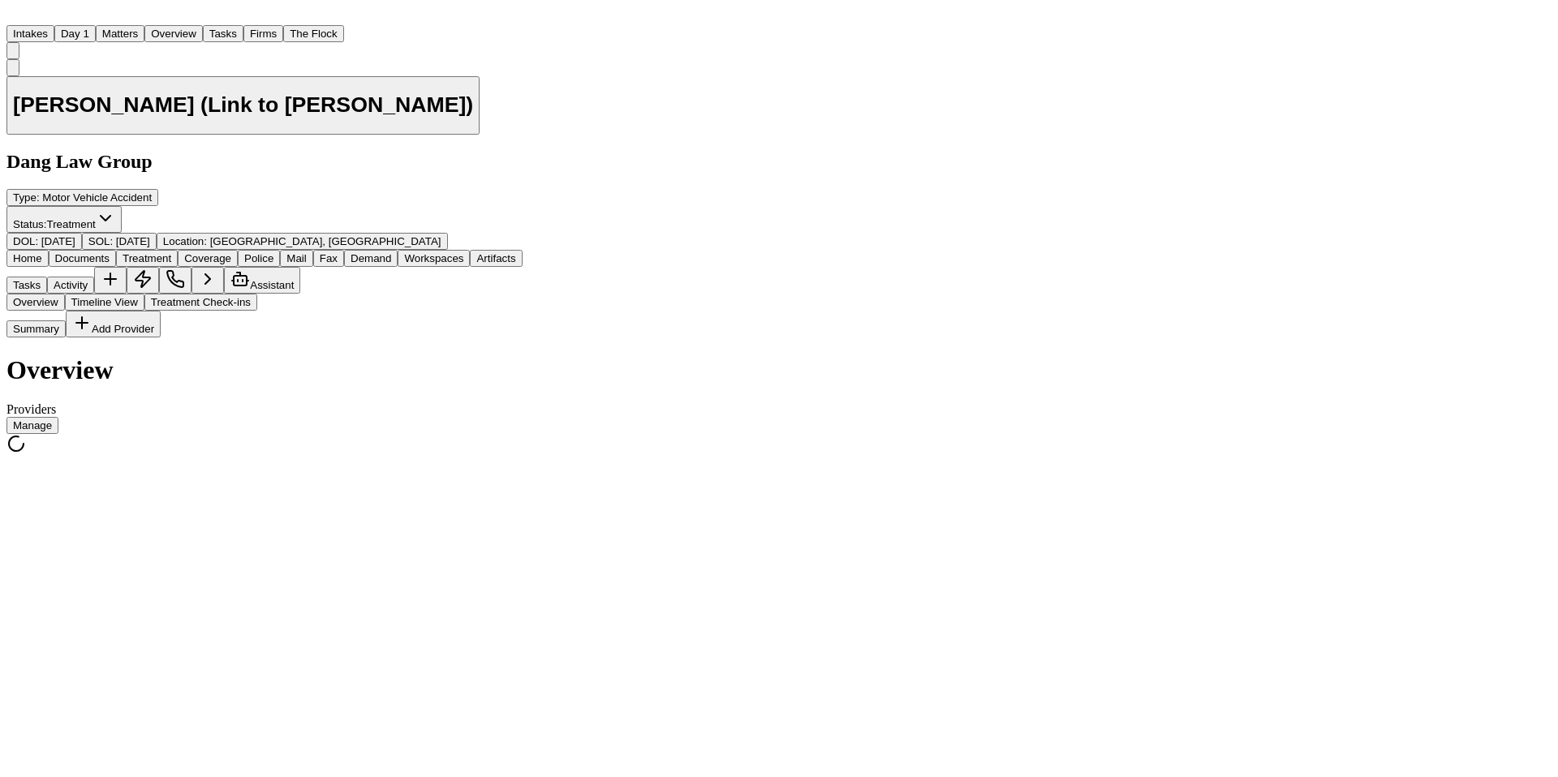
click at [178, 250] on button "Treatment" at bounding box center [147, 258] width 62 height 17
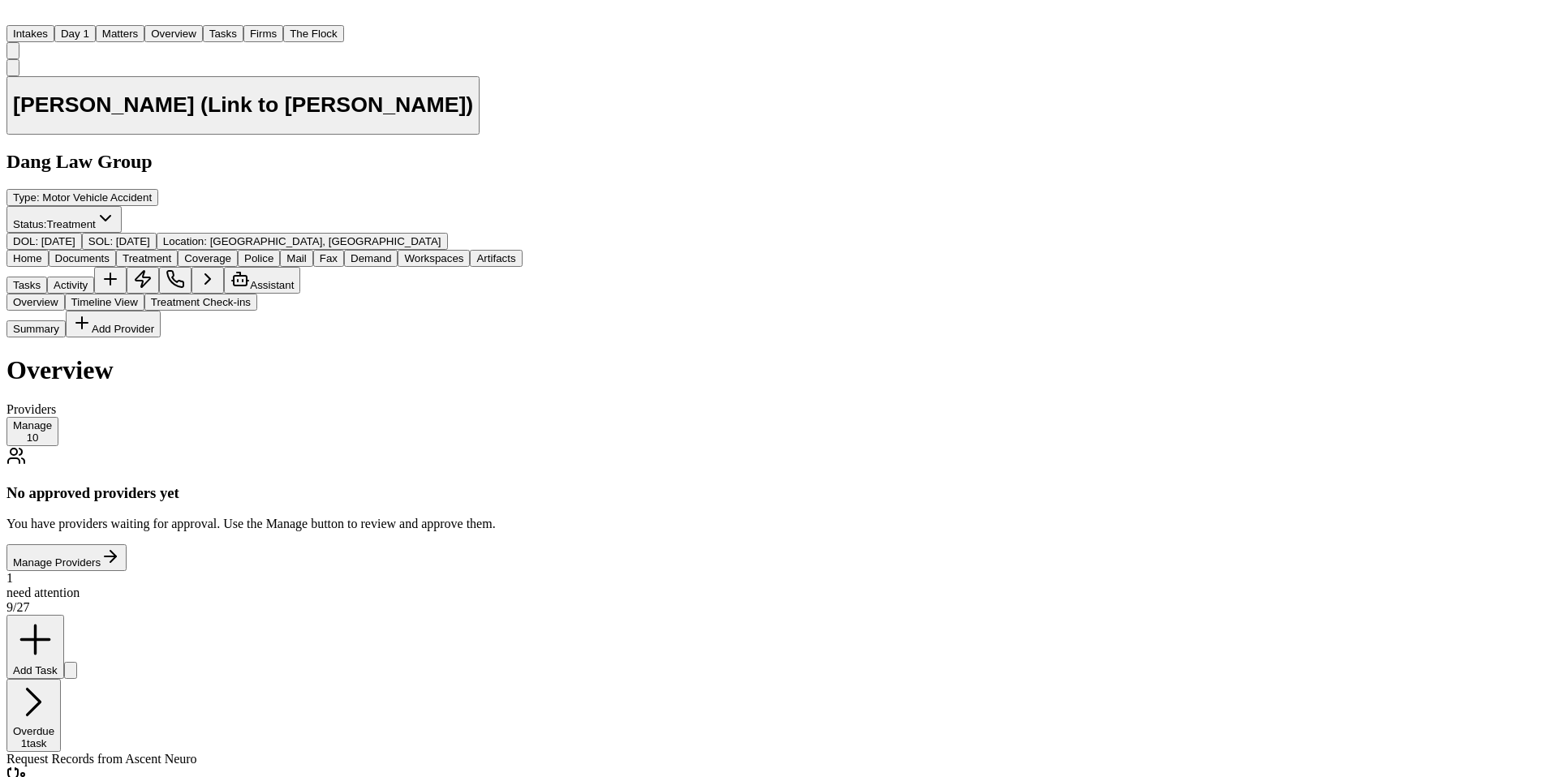
click at [58, 417] on button "Manage 10" at bounding box center [32, 431] width 52 height 29
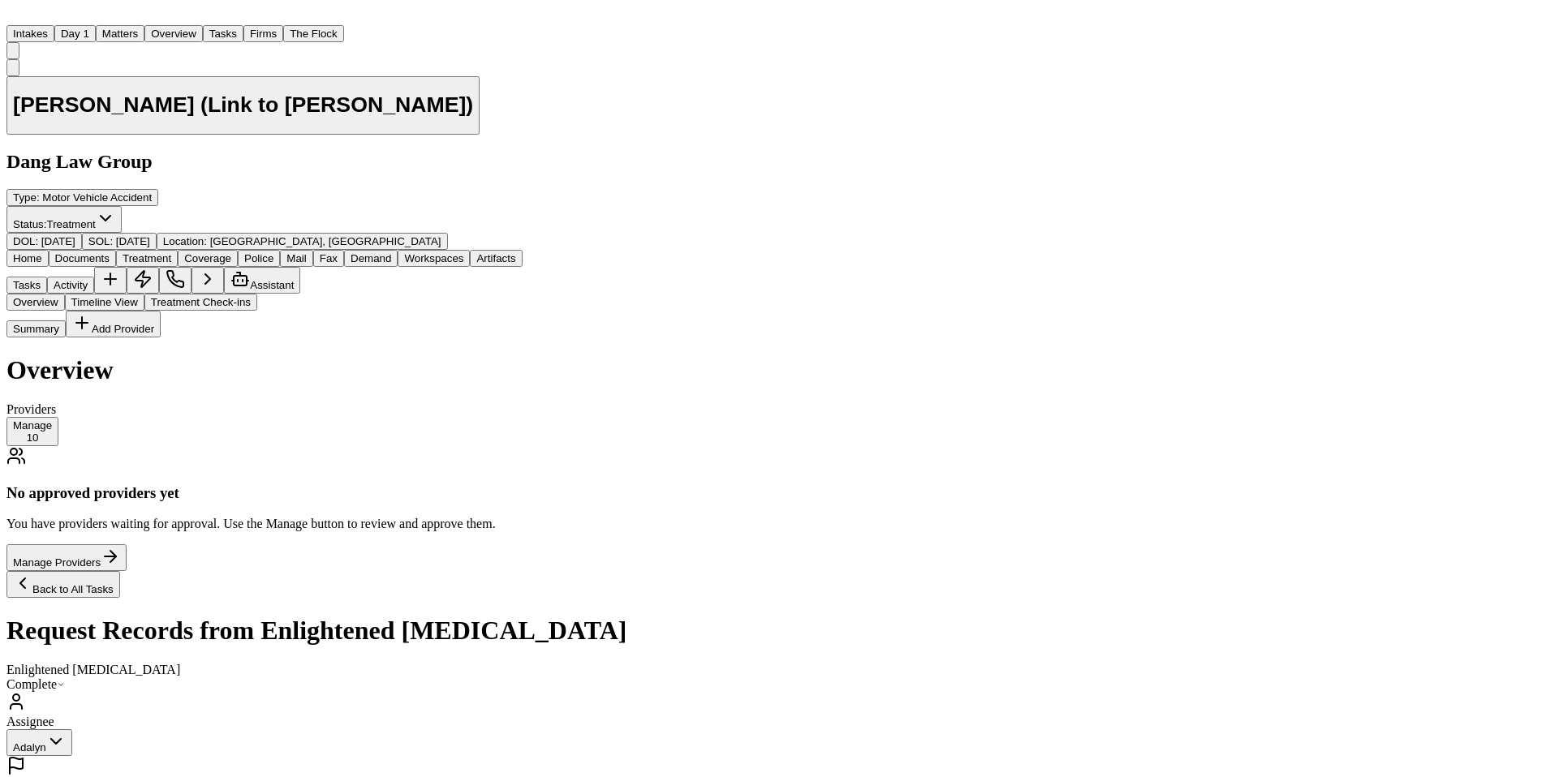
scroll to position [315, 0]
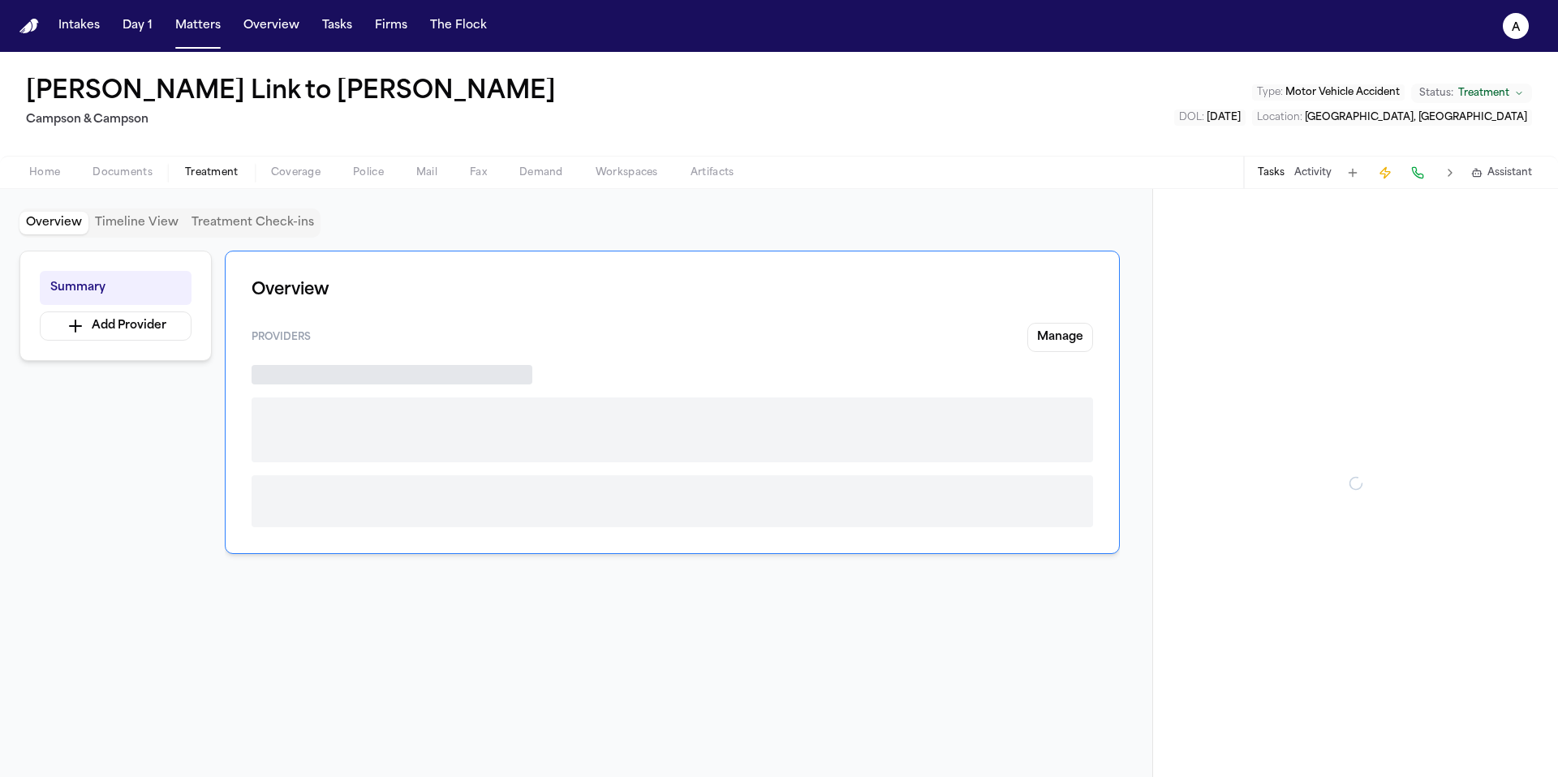
click at [202, 167] on span "Treatment" at bounding box center [212, 172] width 54 height 13
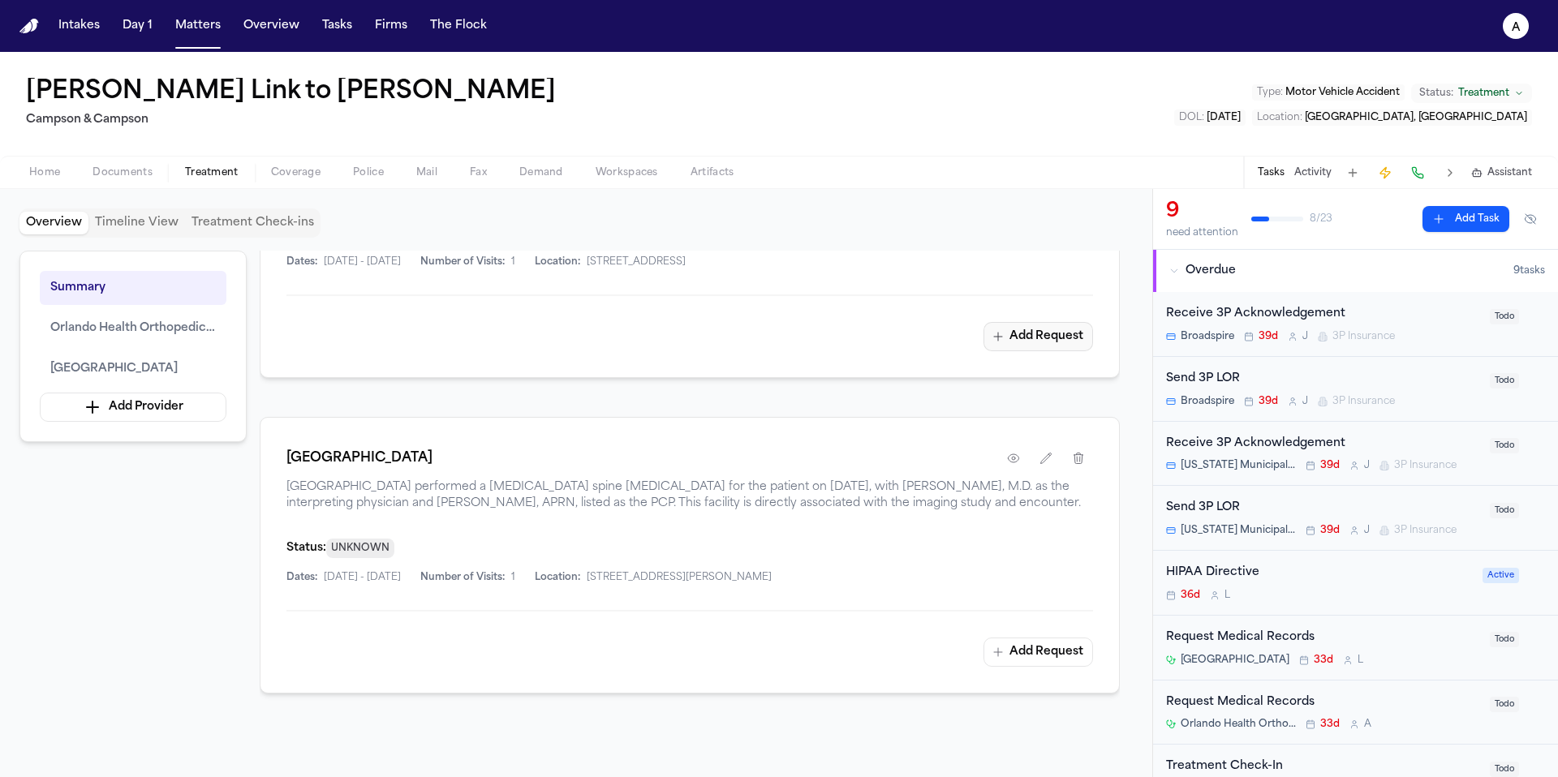
scroll to position [578, 0]
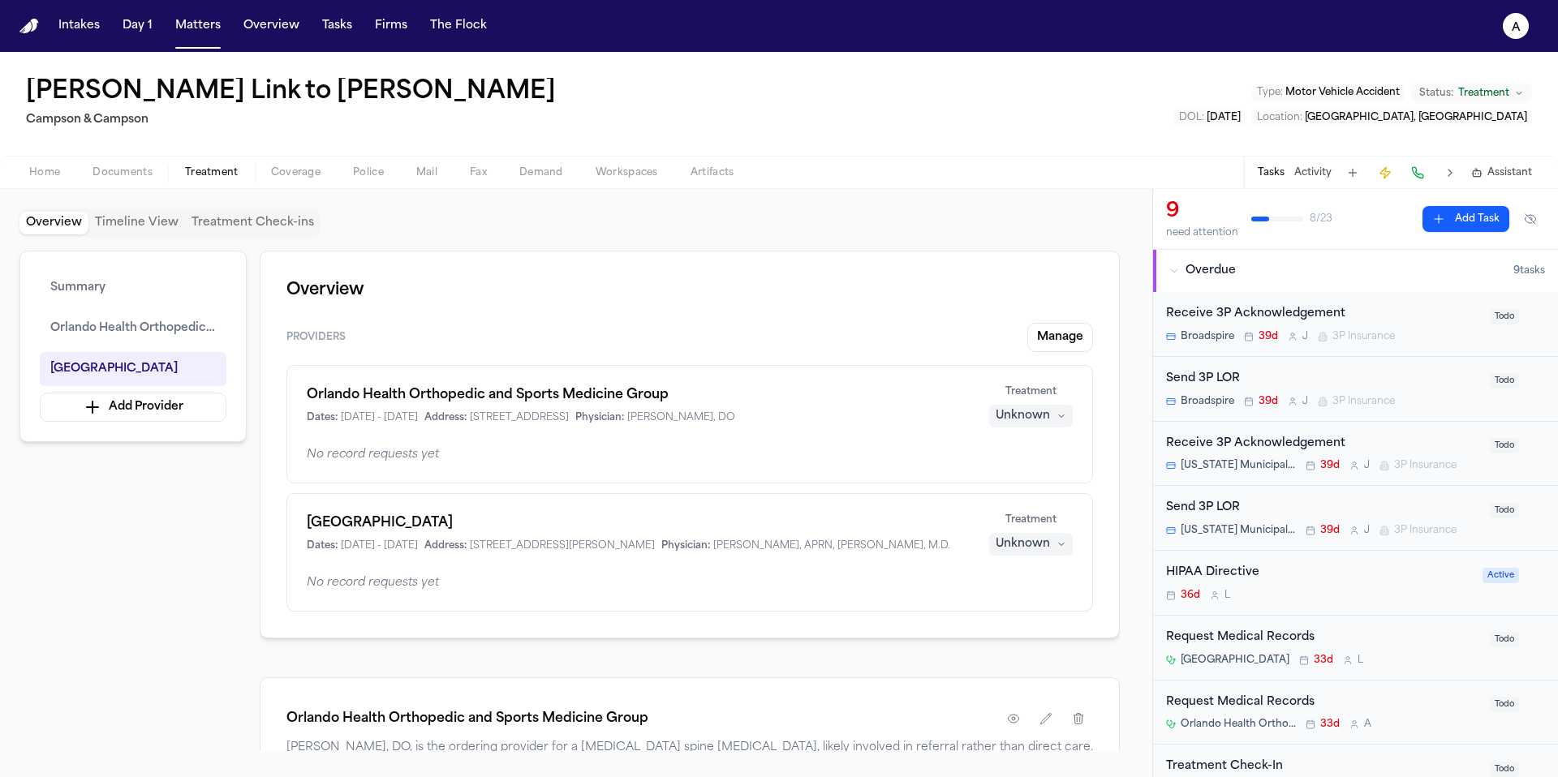
scroll to position [578, 0]
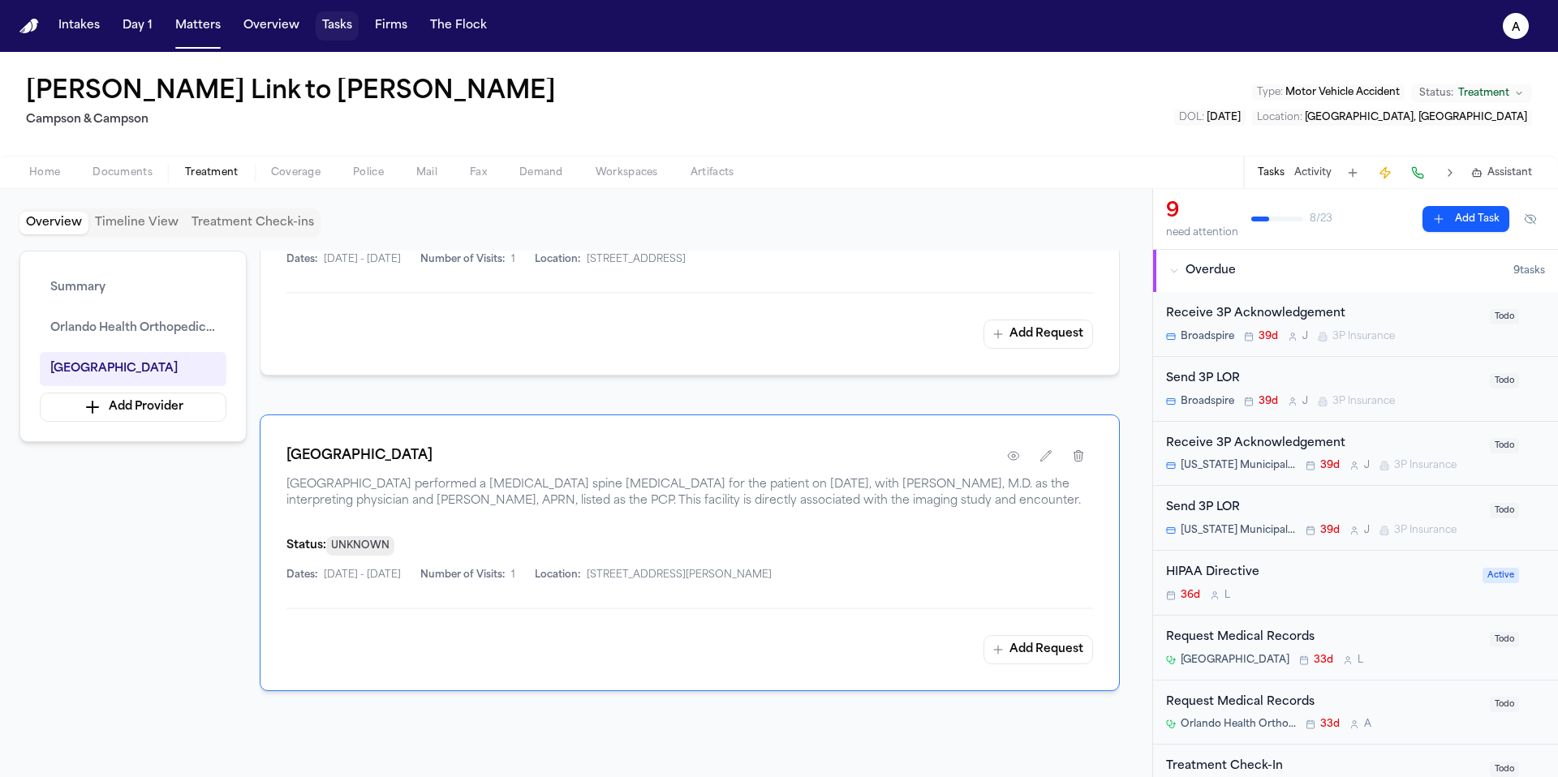
click at [327, 26] on button "Tasks" at bounding box center [337, 25] width 43 height 29
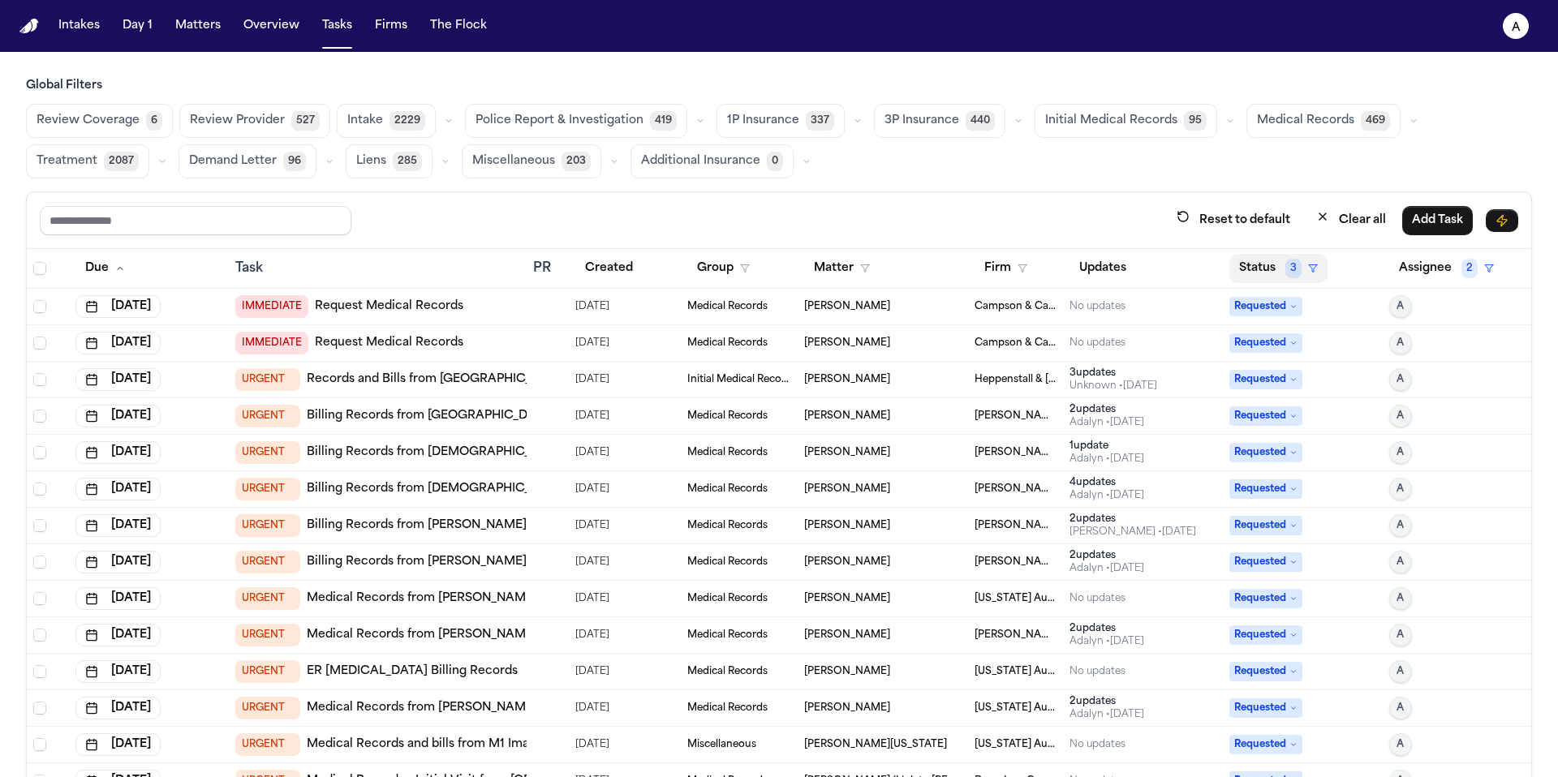
click at [1261, 256] on button "Status 3" at bounding box center [1278, 268] width 98 height 29
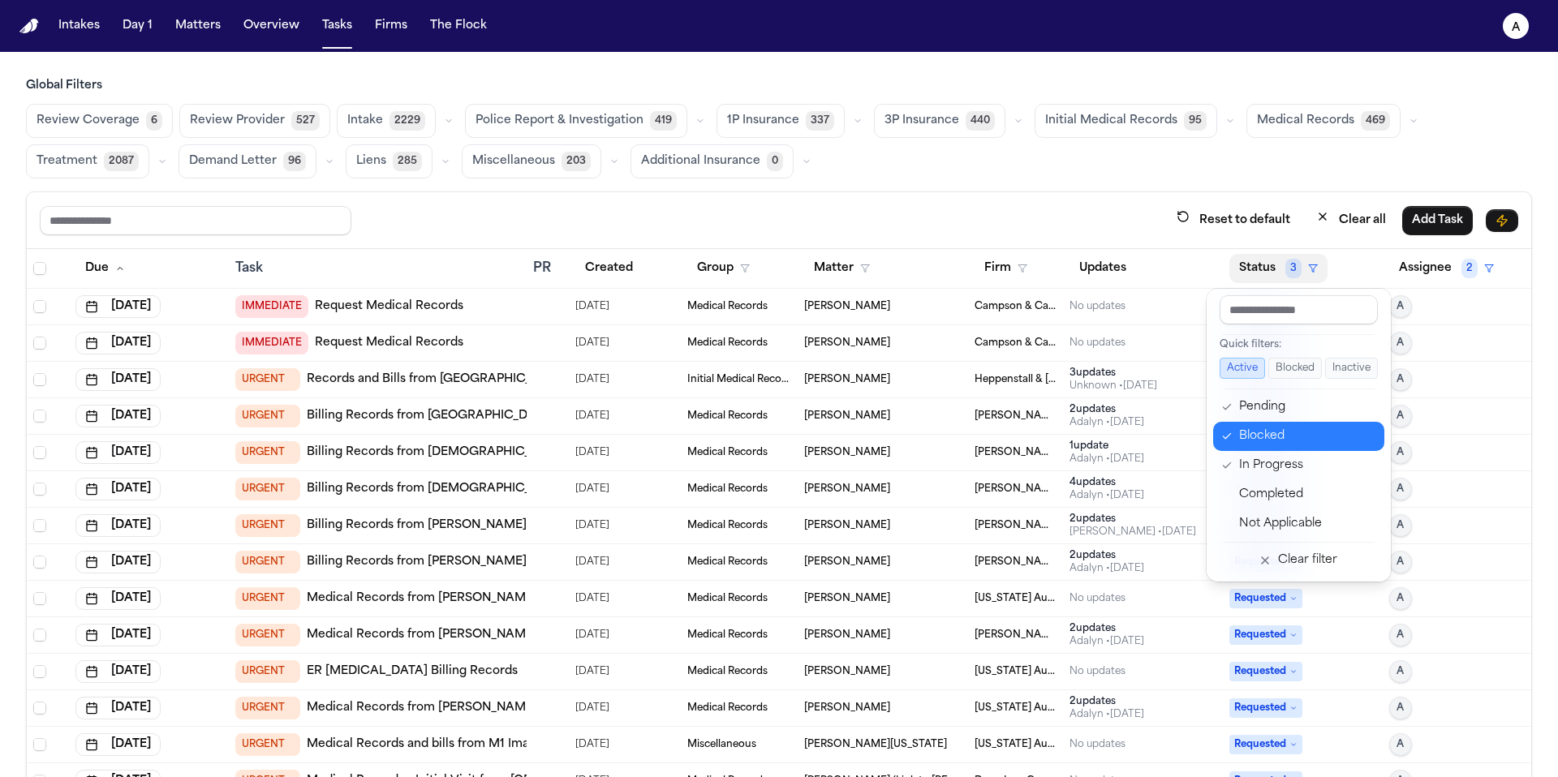
click at [1273, 441] on div "Blocked" at bounding box center [1306, 436] width 135 height 19
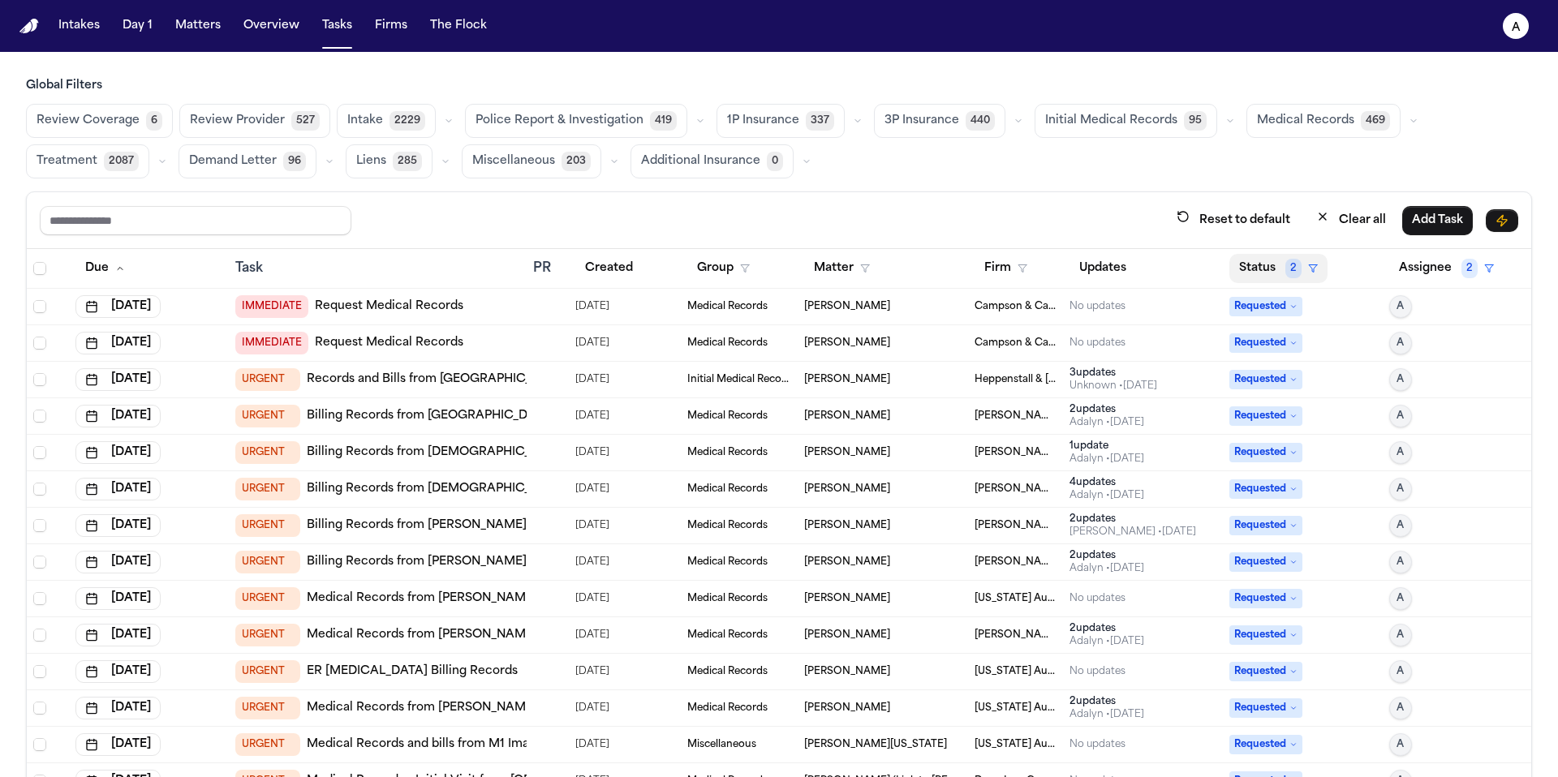
click at [1242, 260] on button "Status 2" at bounding box center [1278, 268] width 98 height 29
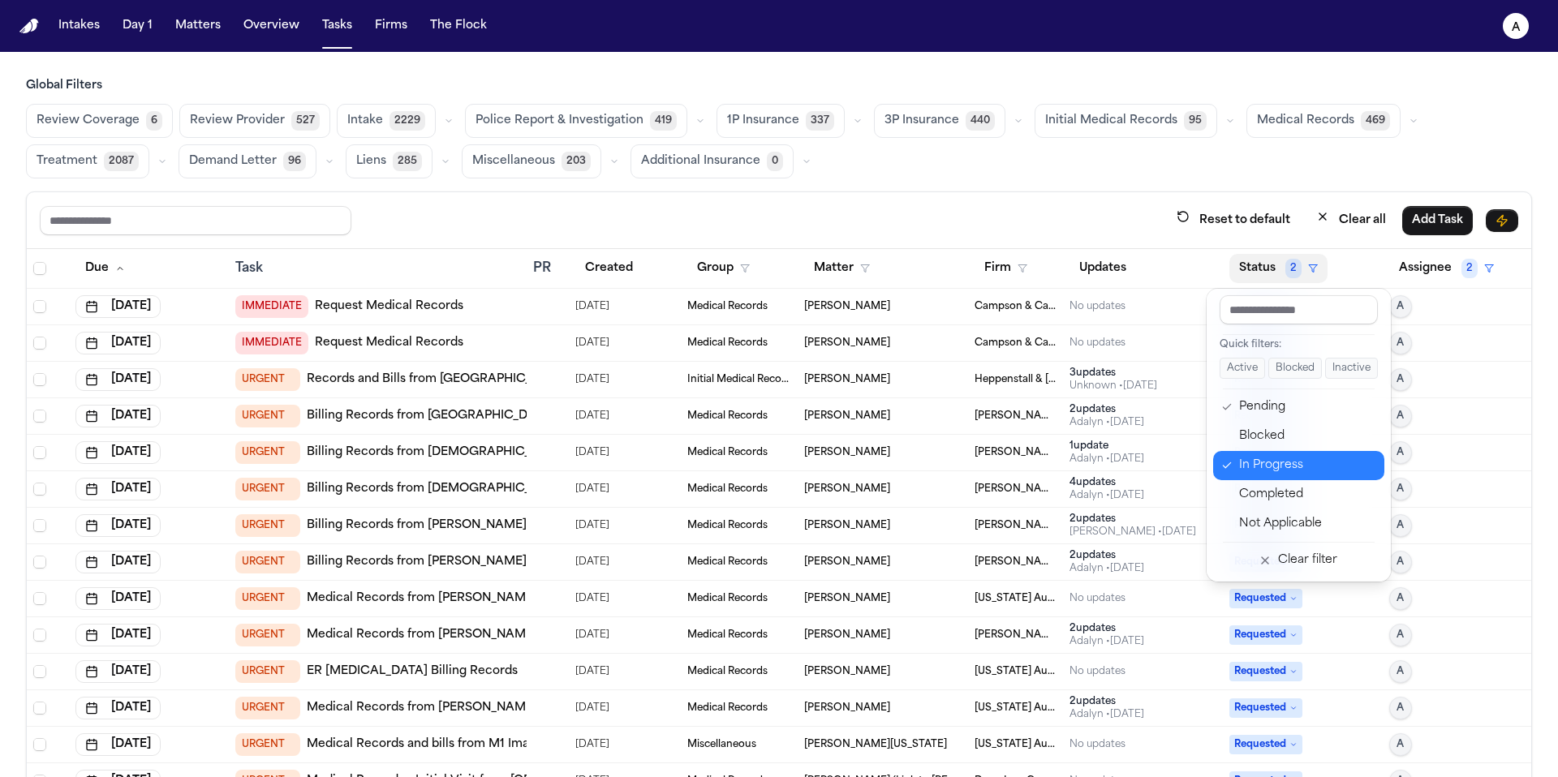
click at [1255, 460] on div "In Progress" at bounding box center [1306, 465] width 135 height 19
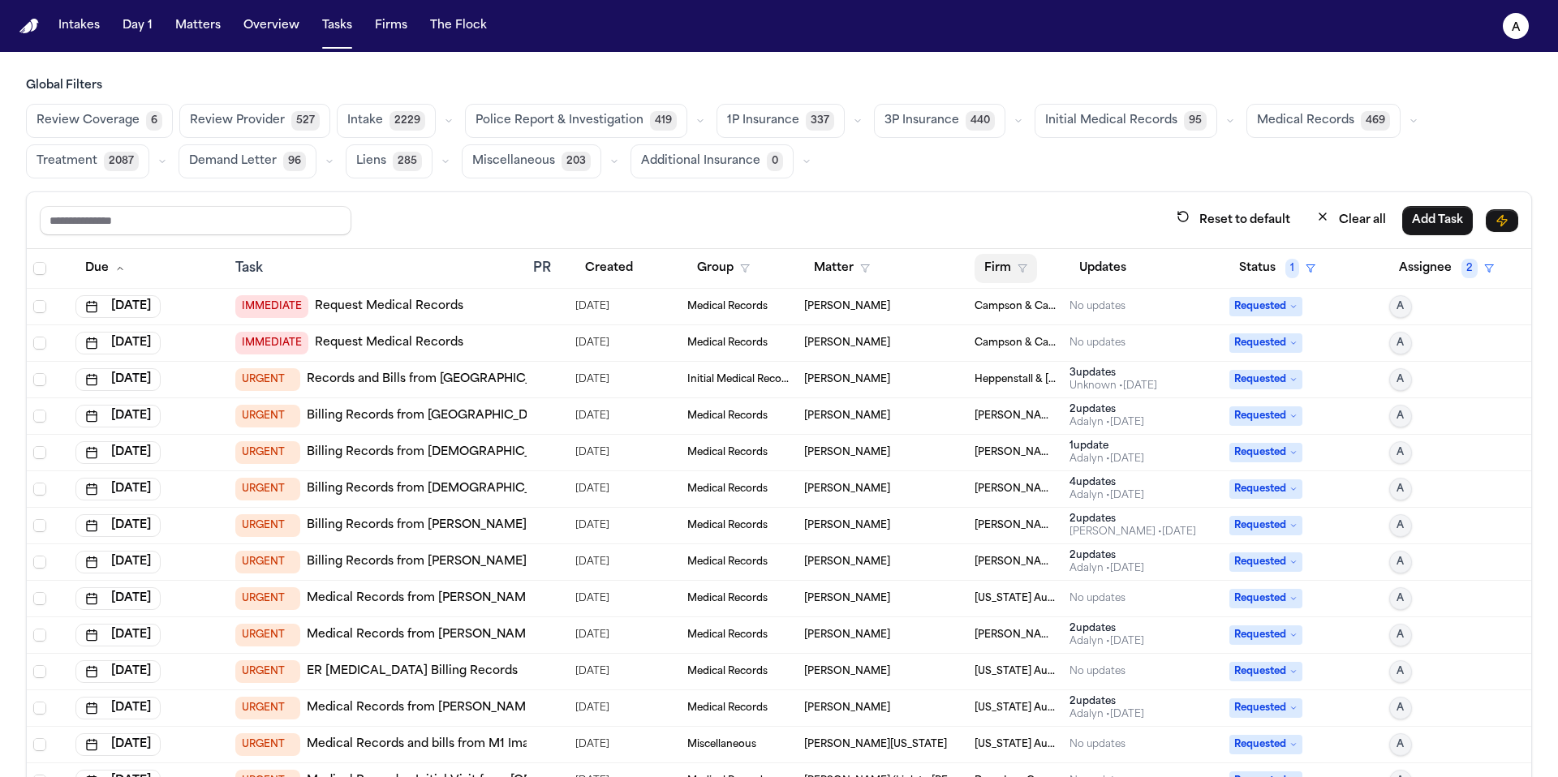
click at [987, 278] on button "Firm" at bounding box center [1005, 268] width 62 height 29
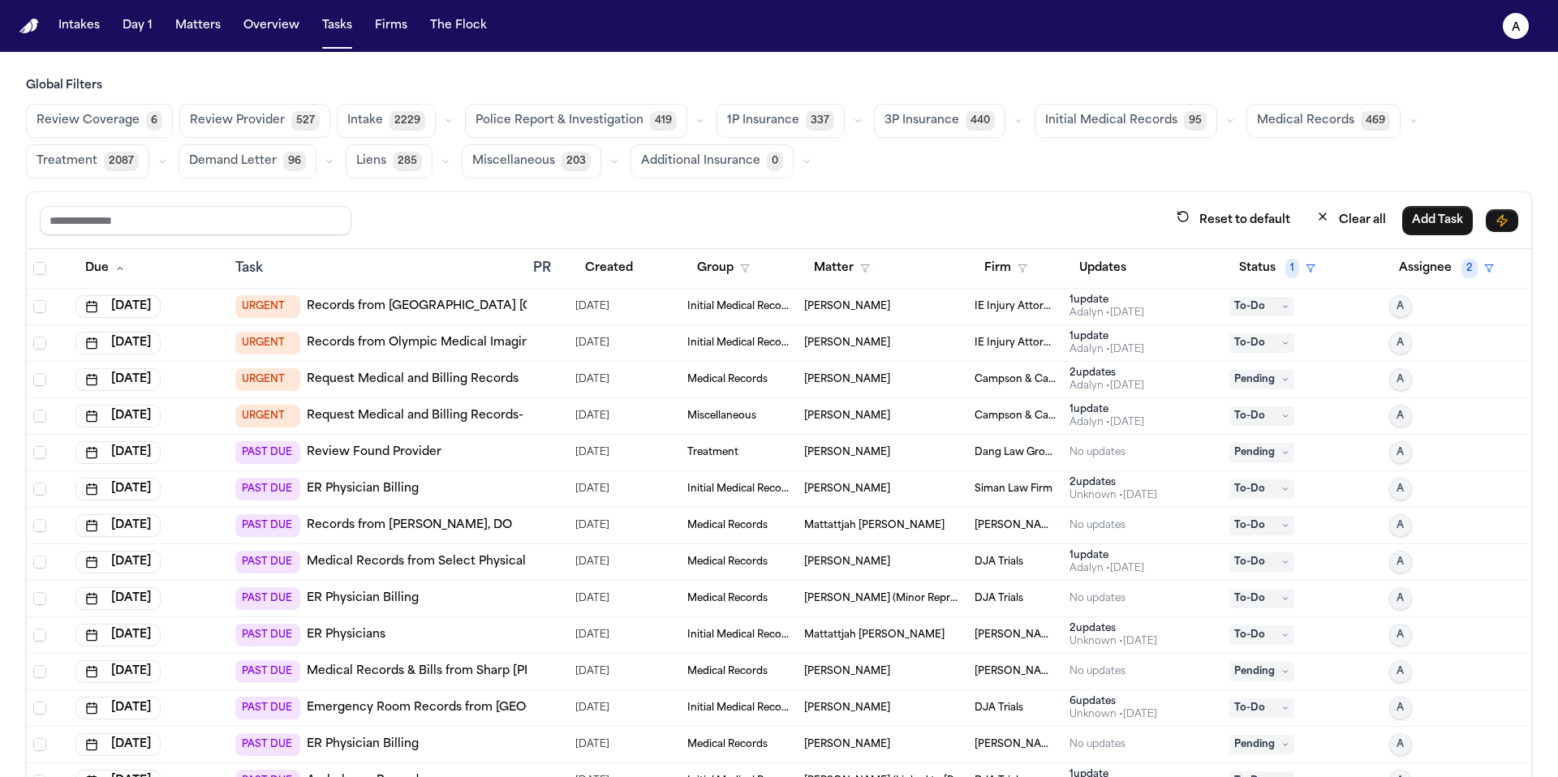
click at [1008, 305] on span "IE Injury Attorney" at bounding box center [1015, 306] width 83 height 13
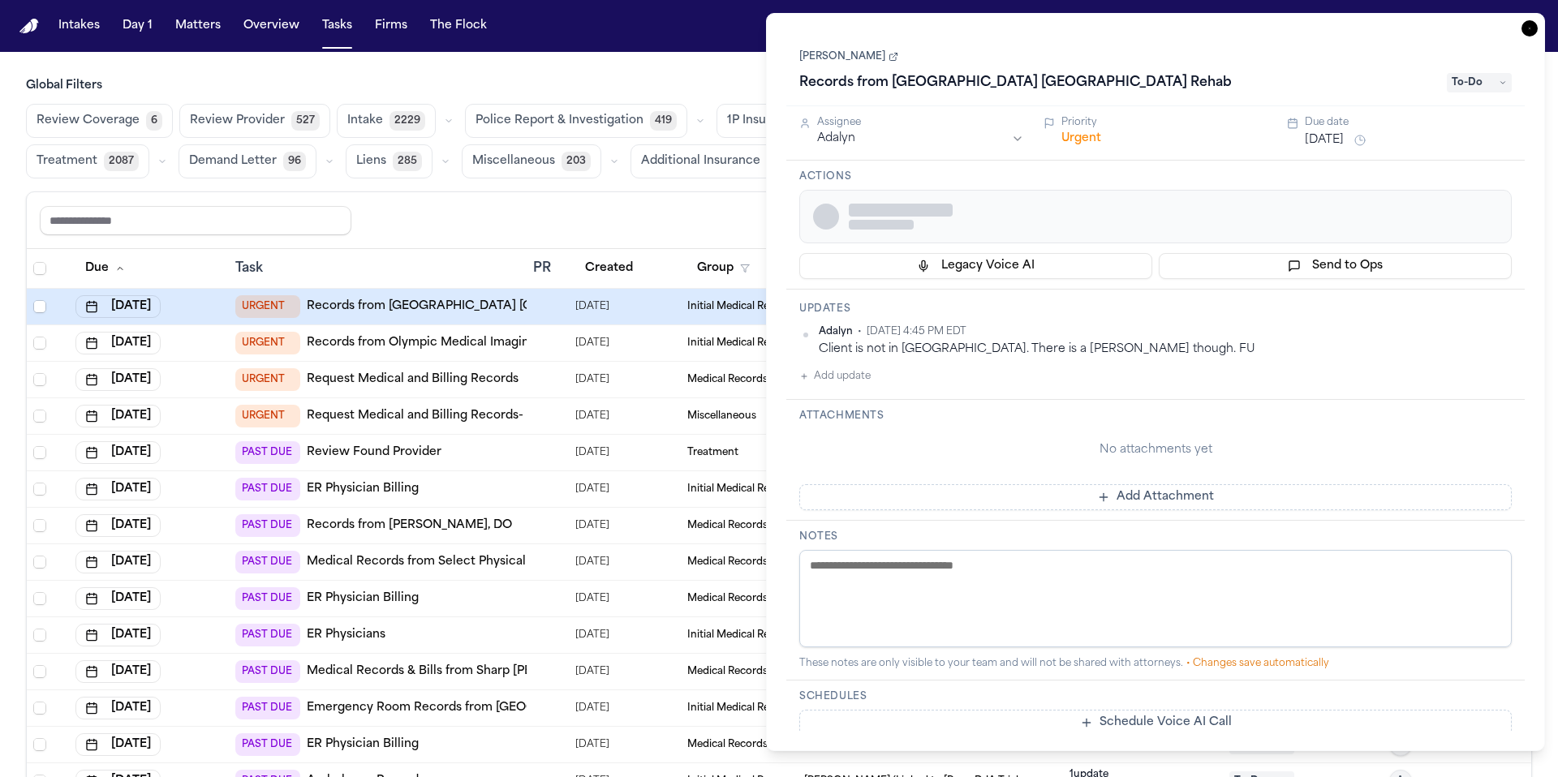
click at [977, 263] on button "Legacy Voice AI" at bounding box center [975, 266] width 353 height 26
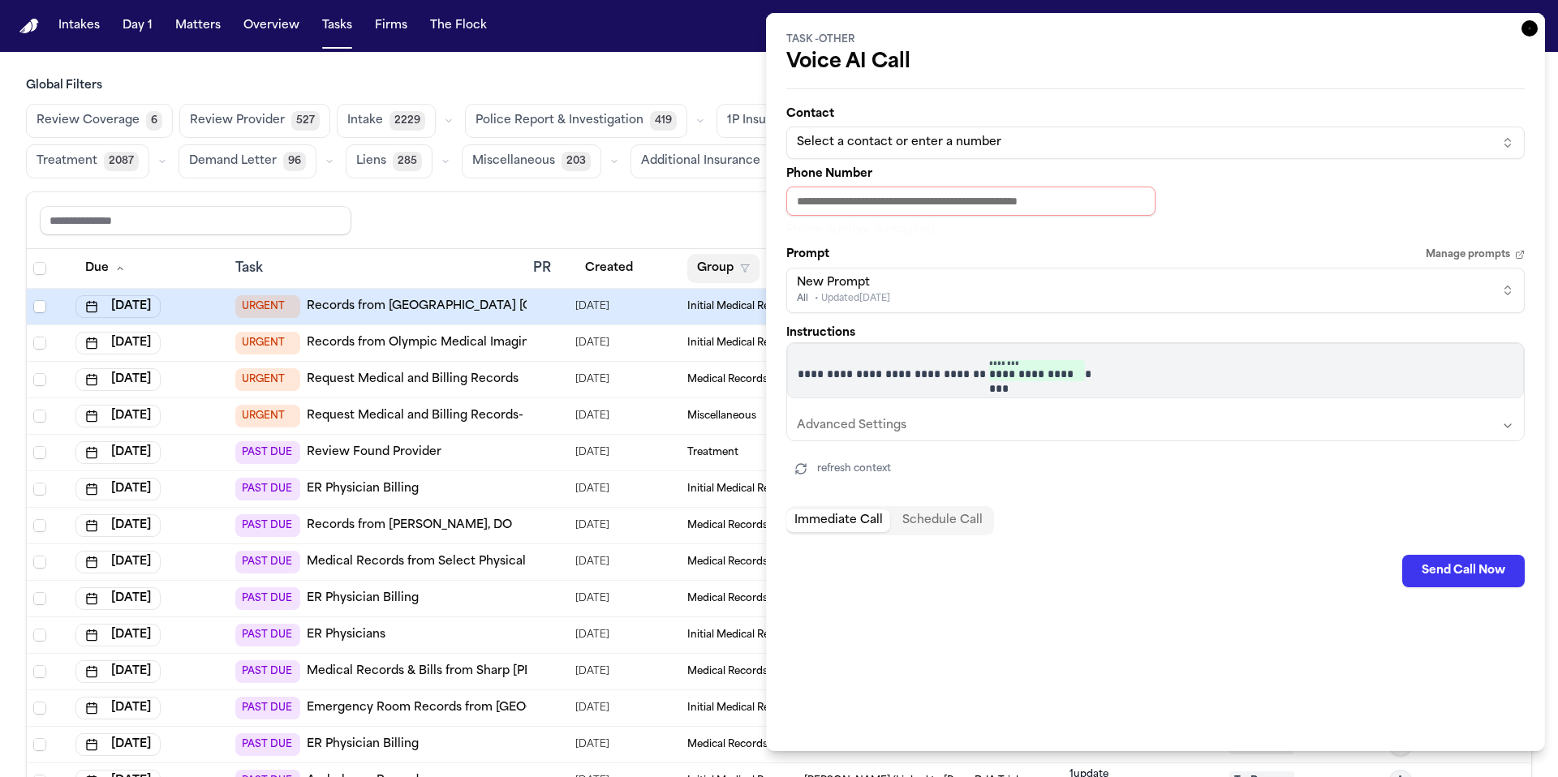
click at [723, 258] on button "Group" at bounding box center [723, 268] width 72 height 29
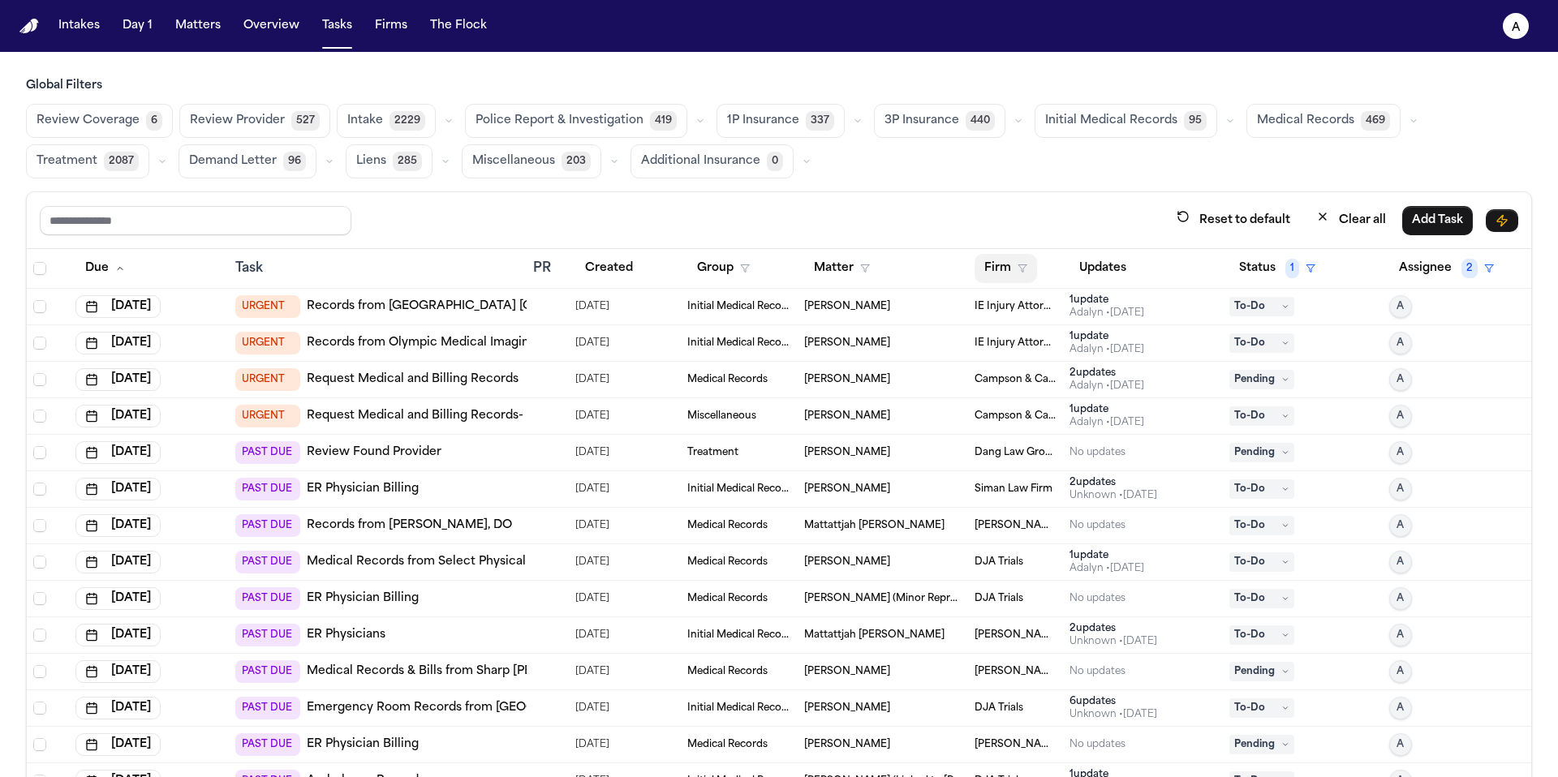
click at [996, 271] on button "Firm" at bounding box center [1005, 268] width 62 height 29
click at [1012, 312] on input "text" at bounding box center [1073, 309] width 209 height 29
type input "****"
click at [1026, 366] on button "Dang Law Group" at bounding box center [1036, 352] width 149 height 29
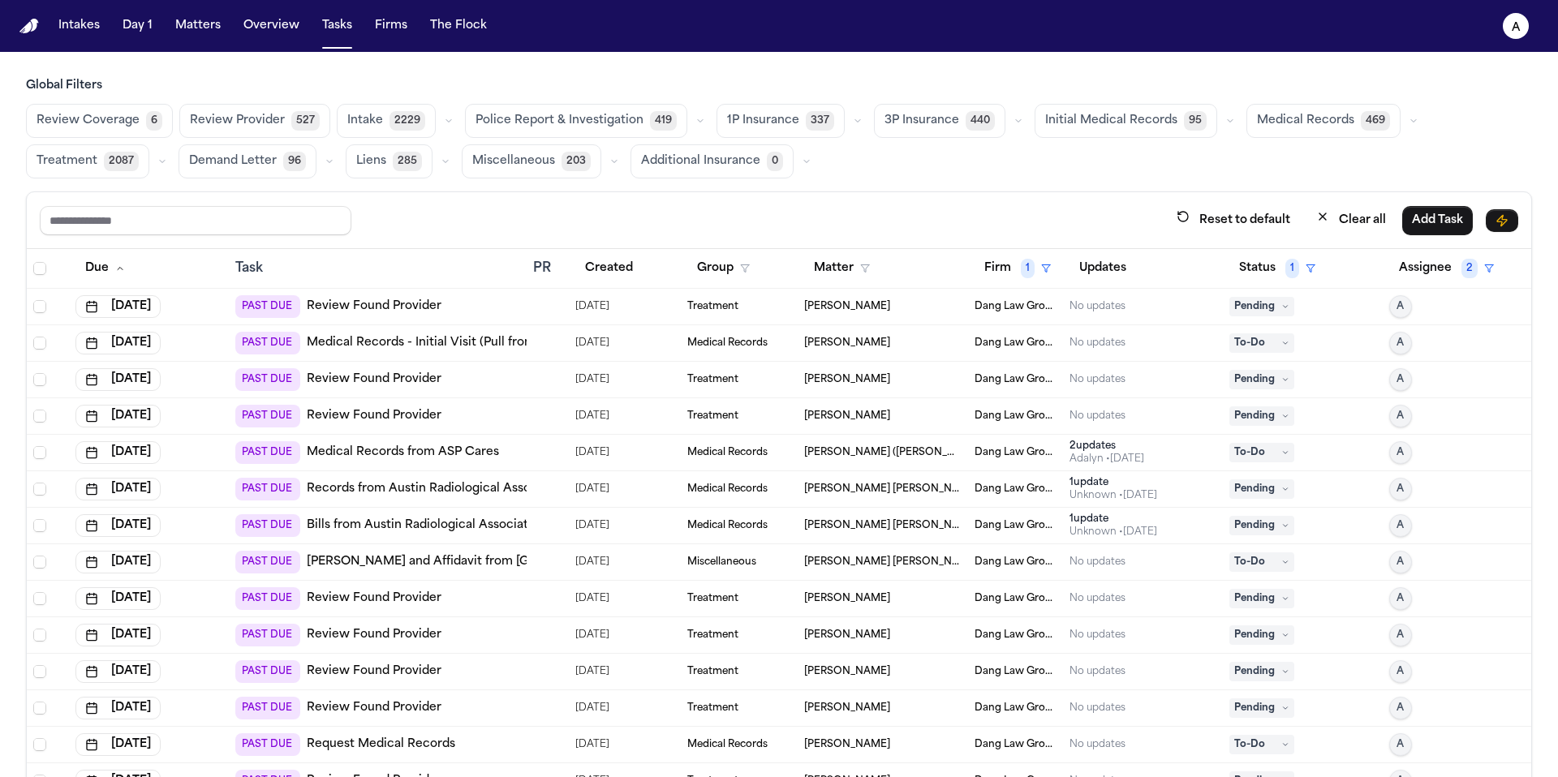
click at [473, 313] on div "PAST DUE Review Found Provider" at bounding box center [377, 306] width 285 height 23
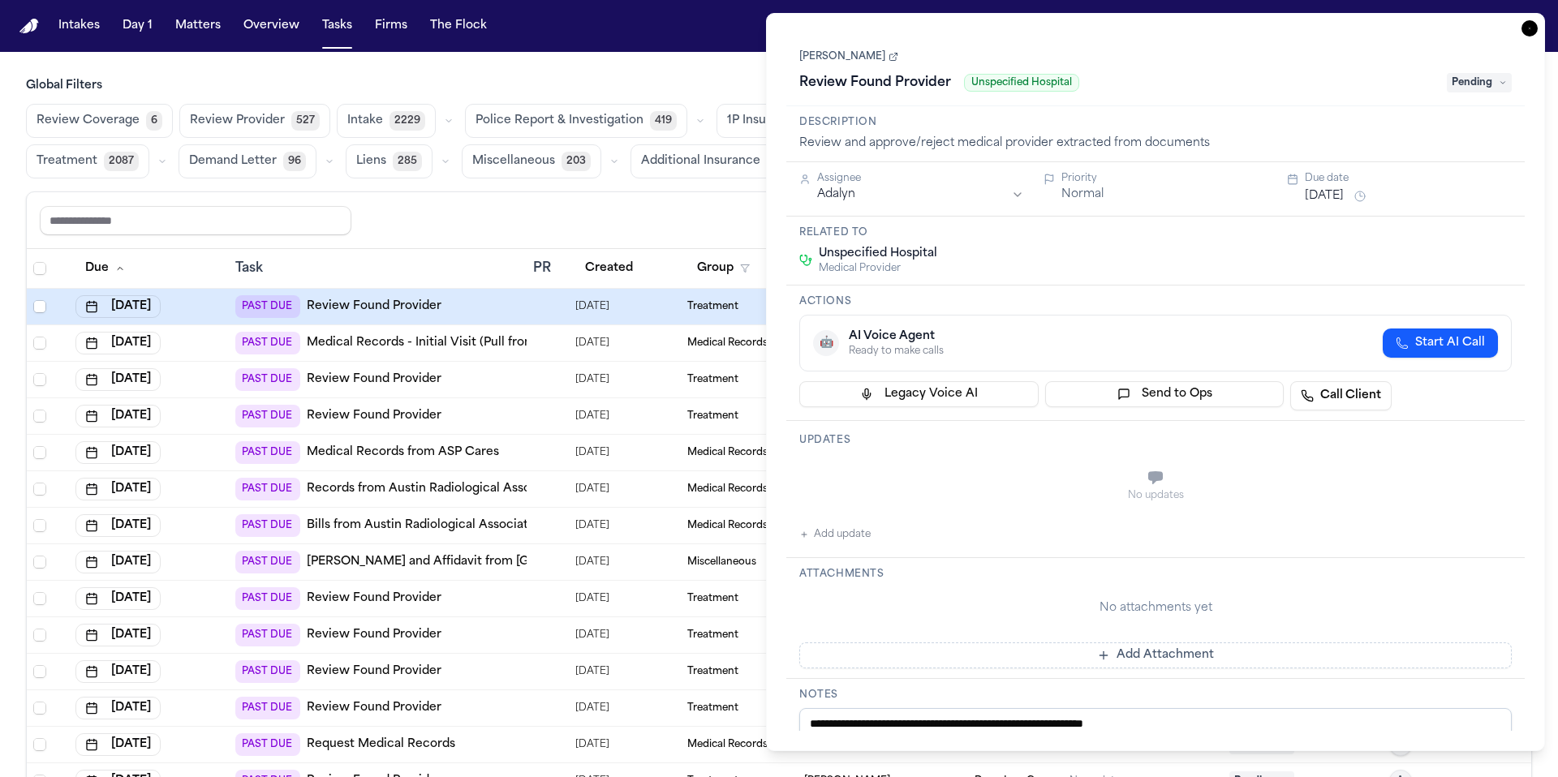
click at [1503, 79] on span "Pending" at bounding box center [1478, 82] width 65 height 19
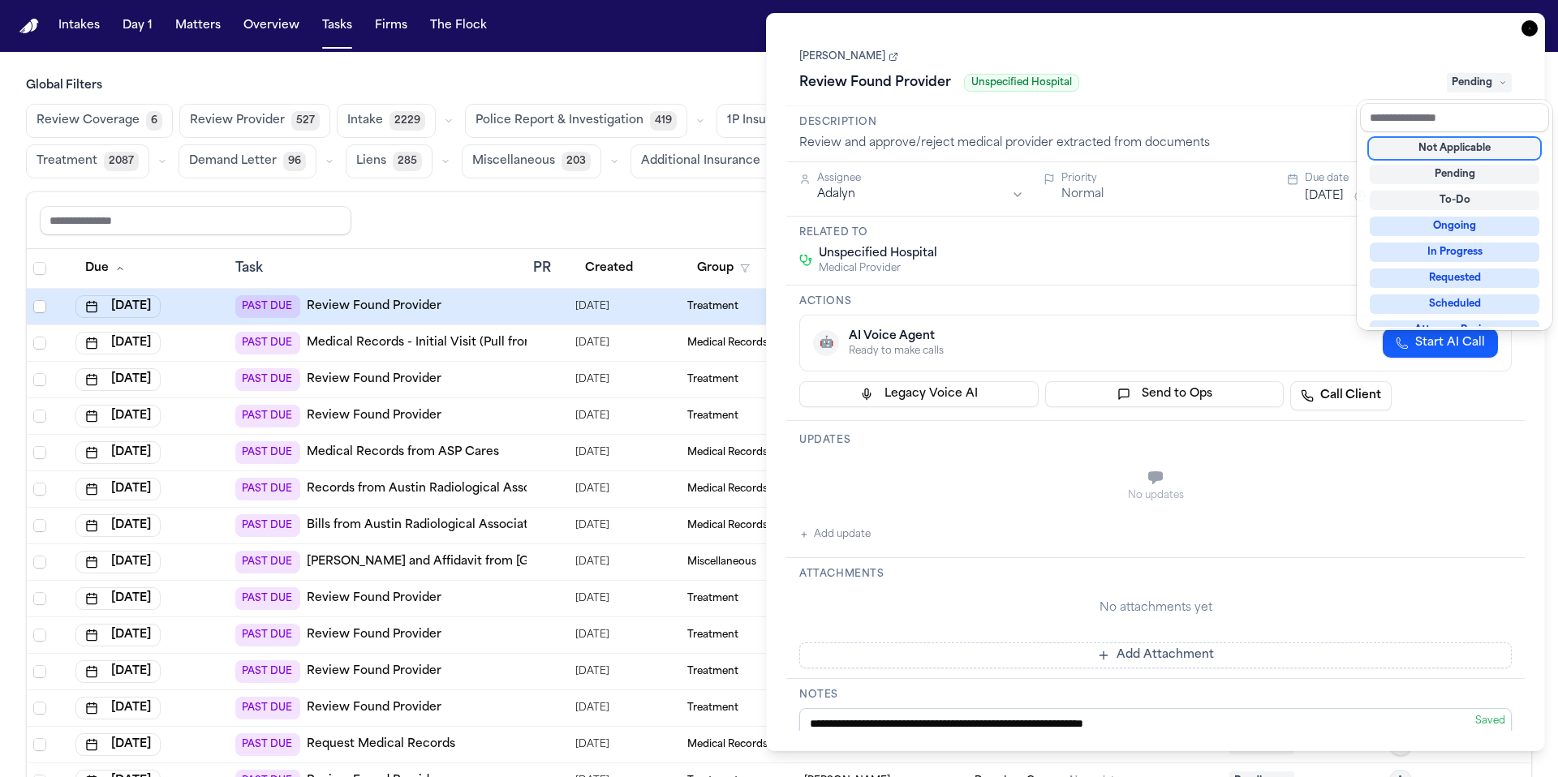
click at [1446, 149] on div "Not Applicable" at bounding box center [1454, 148] width 170 height 19
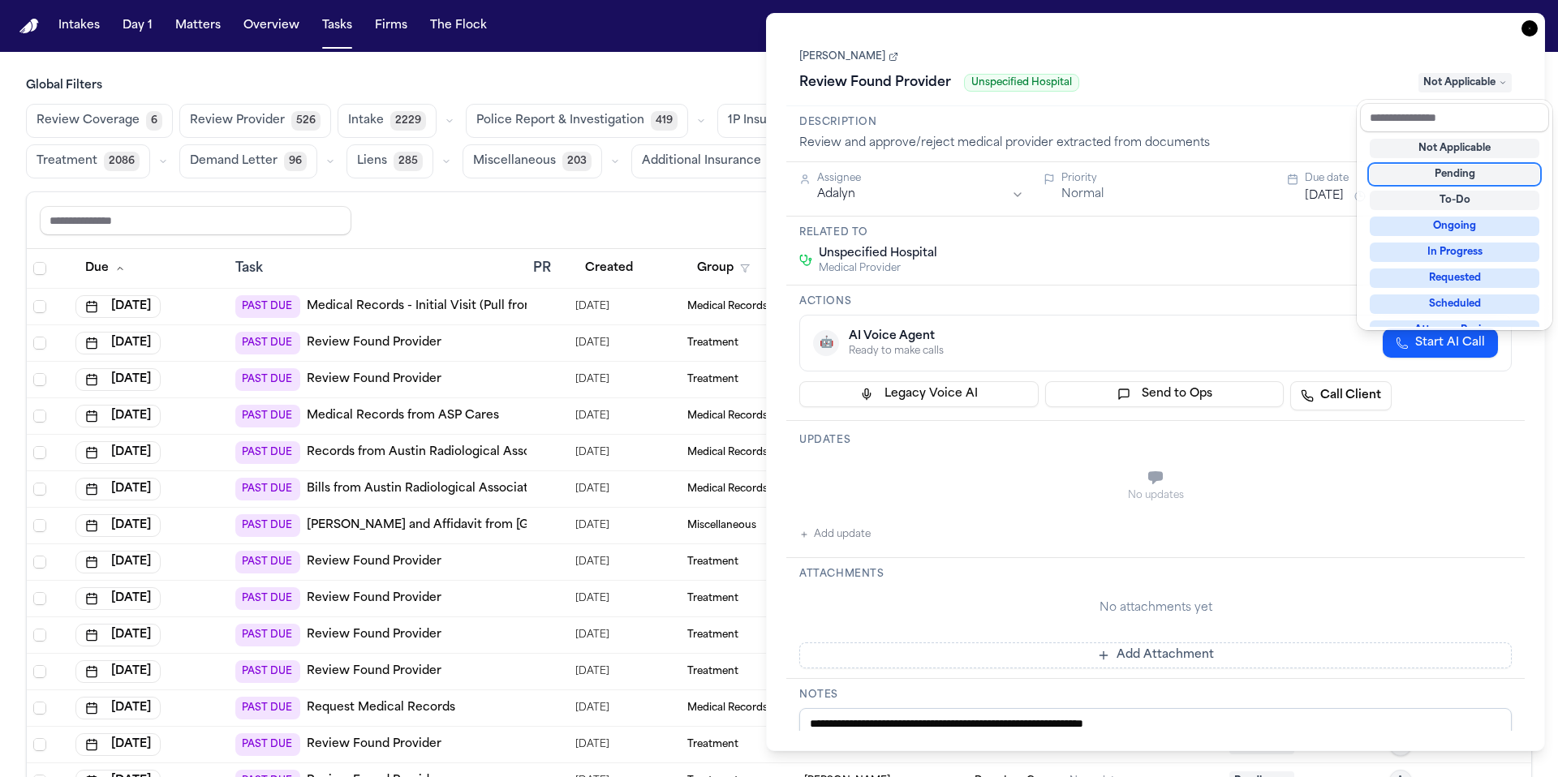
click at [668, 220] on div "Reset to default Clear all Add Task" at bounding box center [779, 220] width 1478 height 30
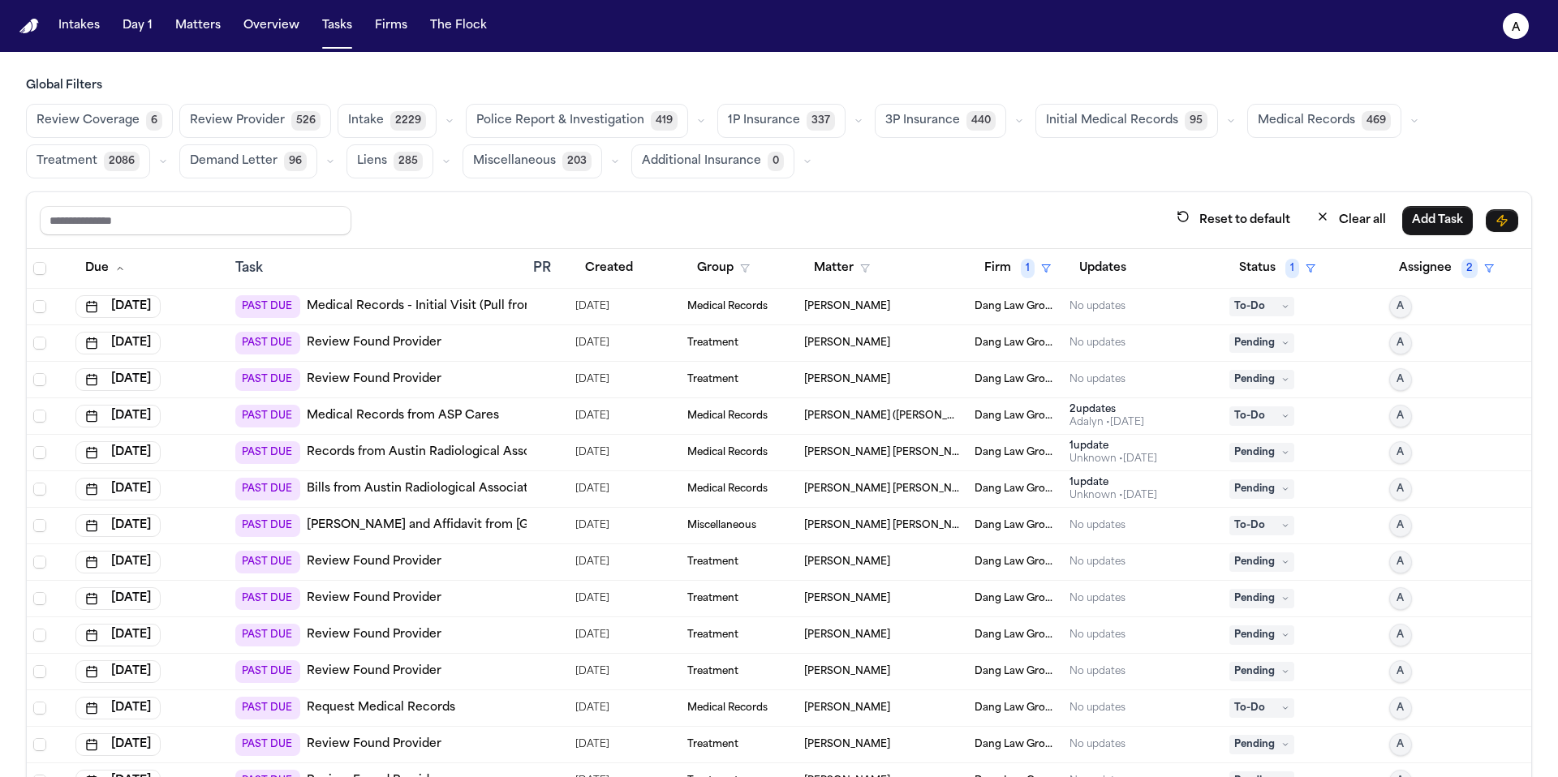
click at [533, 306] on div at bounding box center [539, 306] width 13 height 13
